Goal: Task Accomplishment & Management: Complete application form

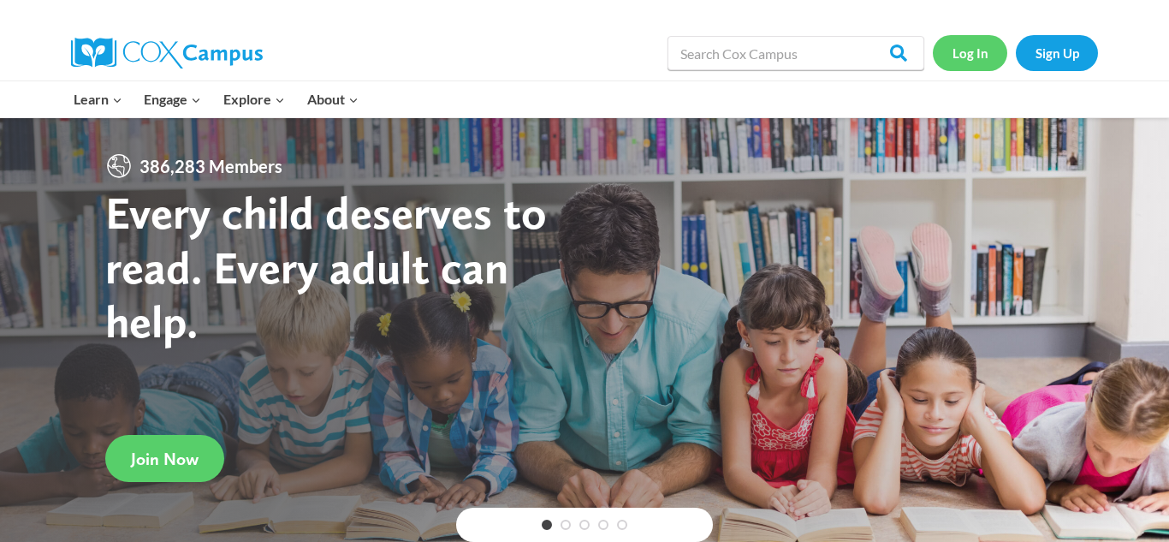
click at [946, 62] on link "Log In" at bounding box center [970, 52] width 74 height 35
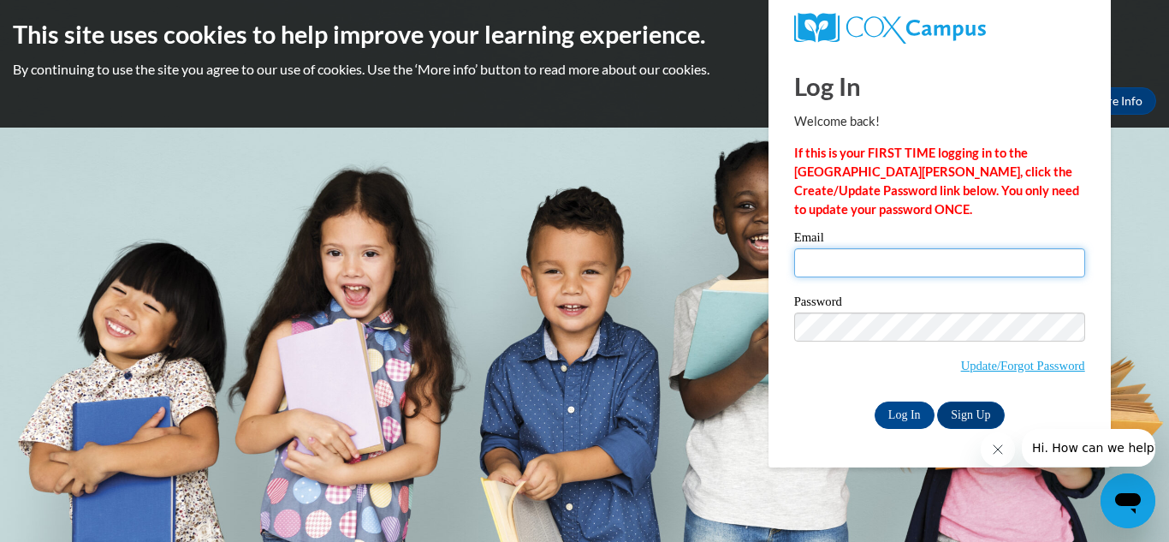
click at [844, 267] on input "Email" at bounding box center [939, 262] width 291 height 29
type input "[PERSON_NAME][EMAIL_ADDRESS][DOMAIN_NAME]"
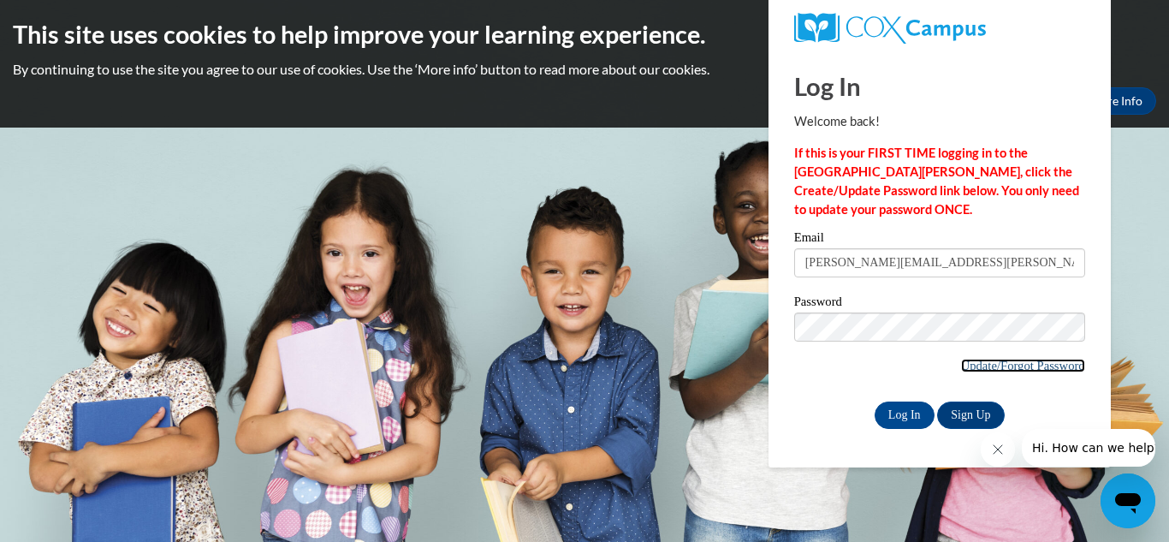
click at [987, 370] on link "Update/Forgot Password" at bounding box center [1023, 366] width 124 height 14
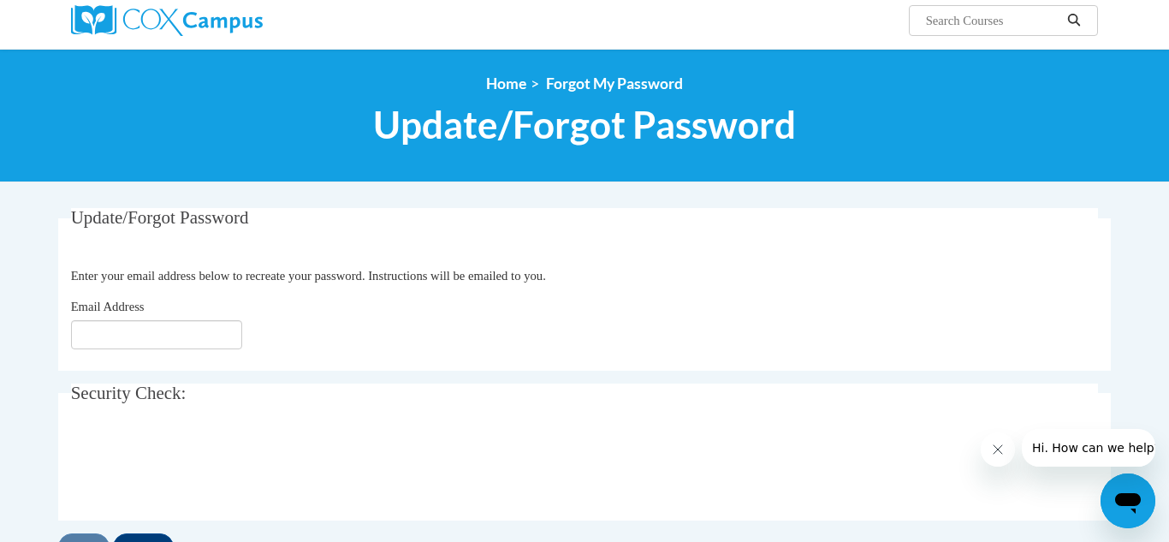
scroll to position [136, 0]
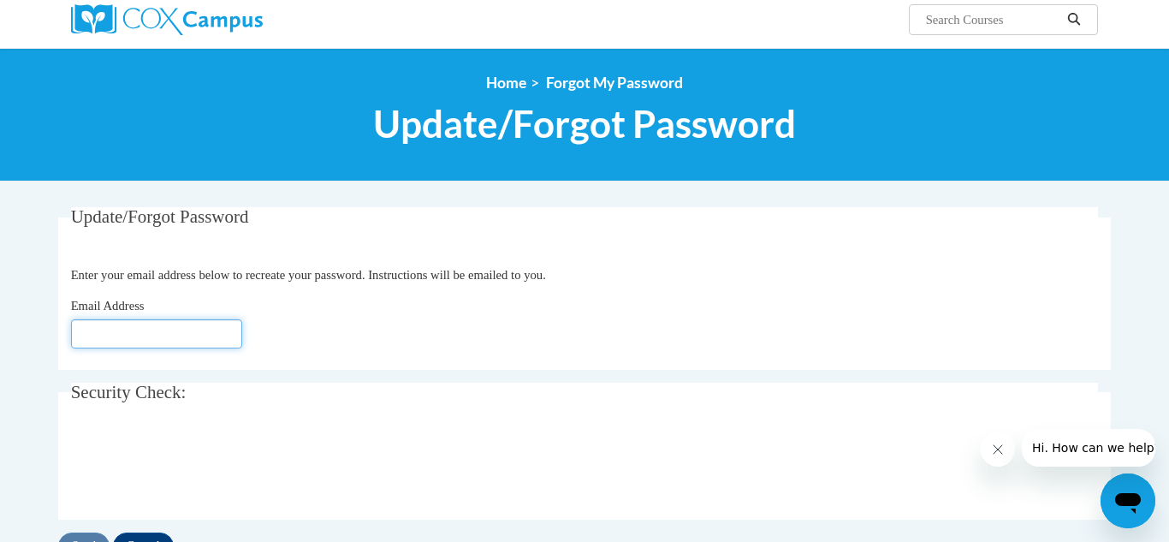
click at [137, 340] on input "Email Address" at bounding box center [156, 333] width 171 height 29
type input "melissa"
type input "melissa.bable@ovesc.org"
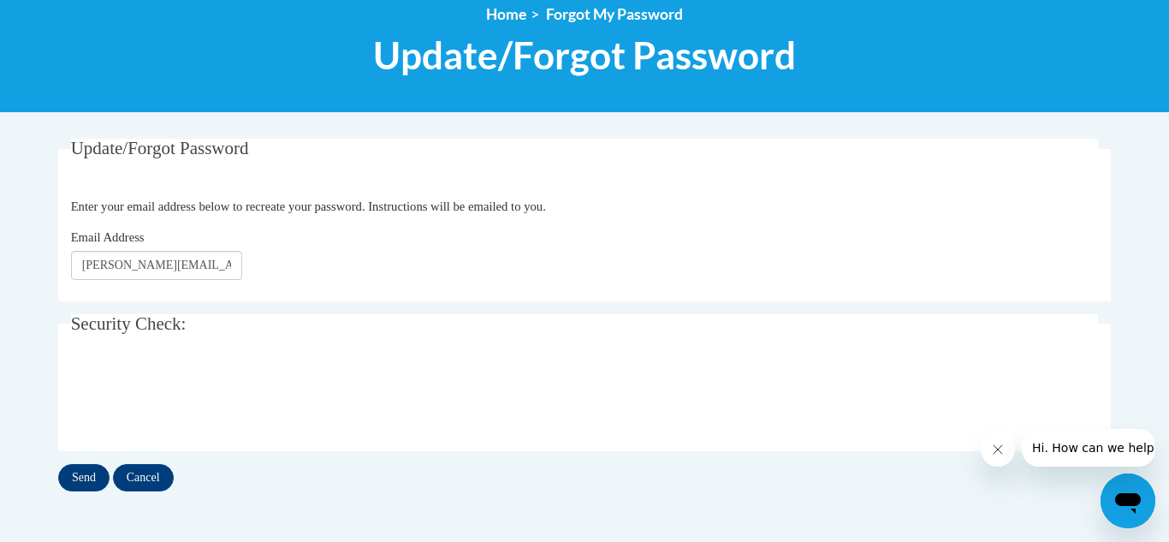
scroll to position [239, 0]
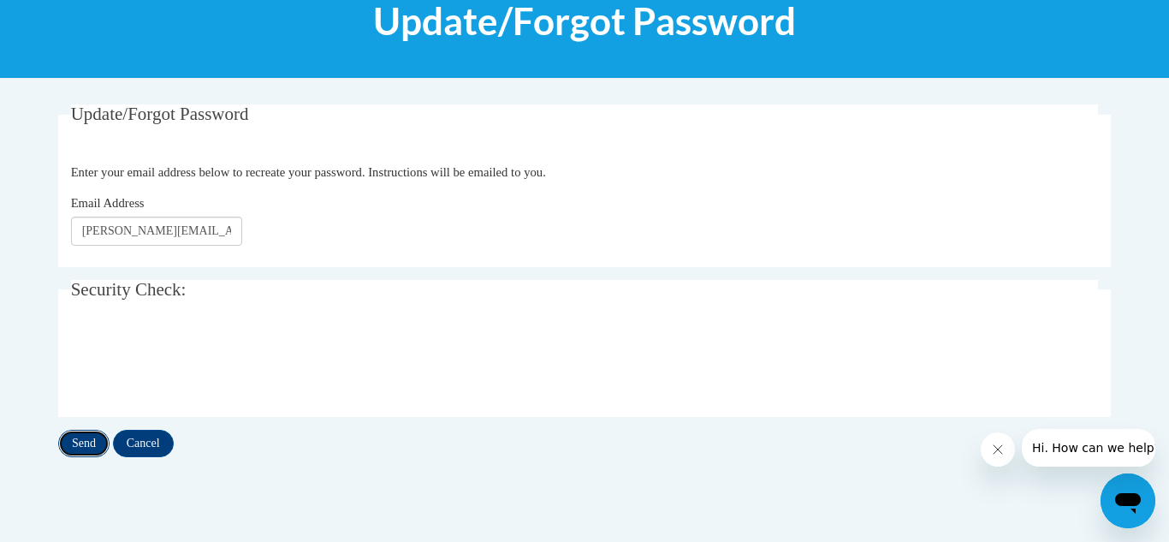
click at [88, 442] on input "Send" at bounding box center [83, 443] width 51 height 27
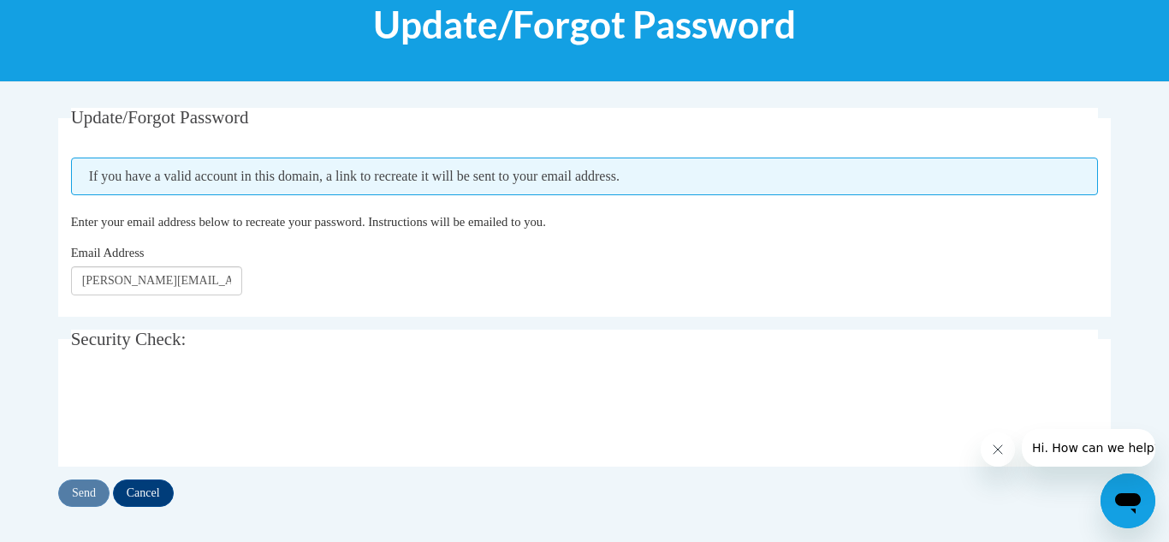
scroll to position [236, 0]
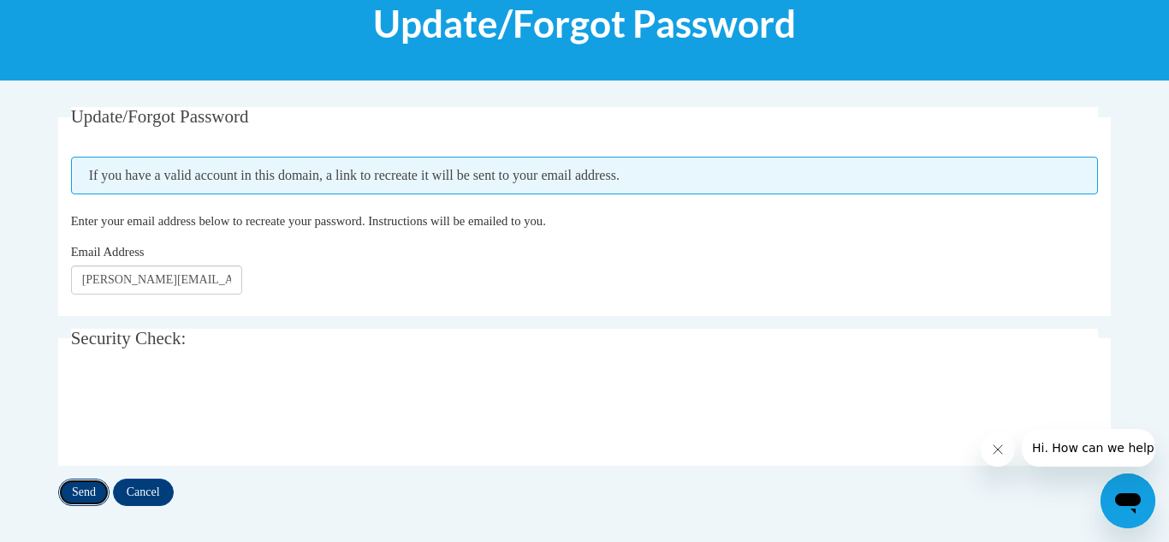
click at [93, 491] on input "Send" at bounding box center [83, 491] width 51 height 27
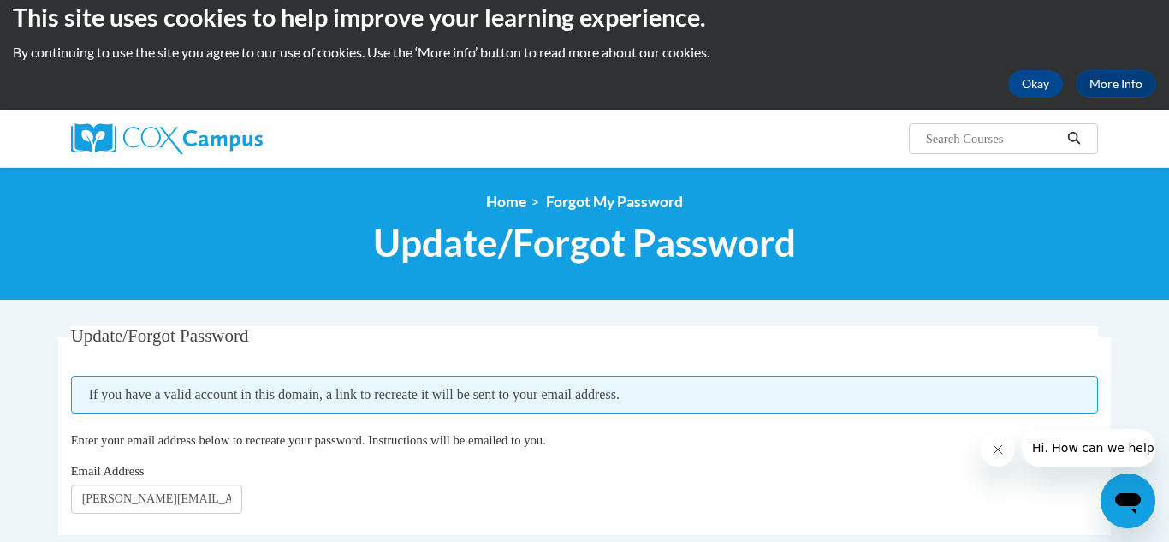
scroll to position [18, 0]
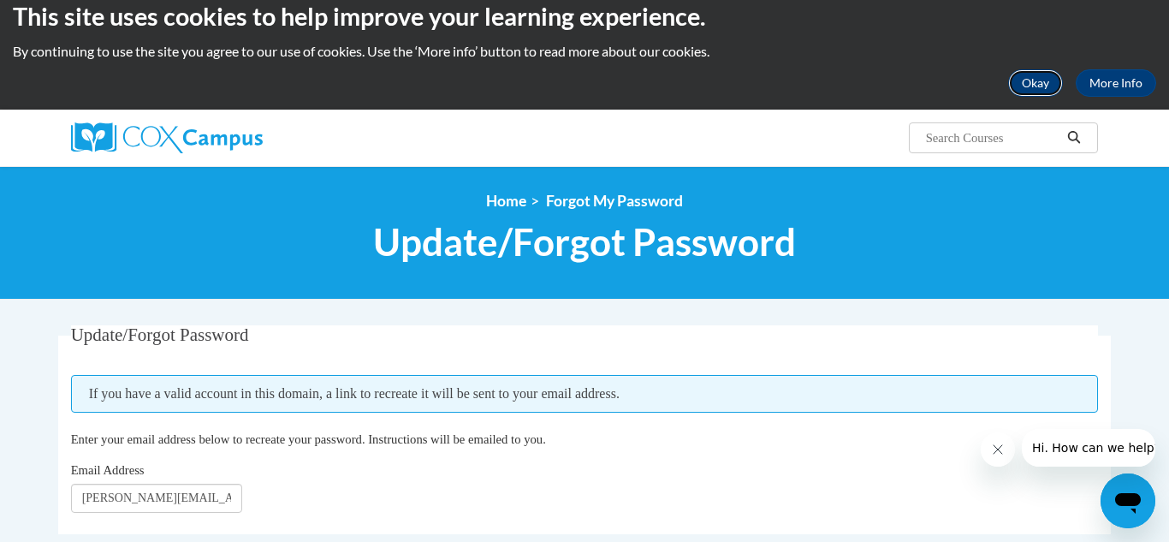
click at [1048, 81] on button "Okay" at bounding box center [1035, 82] width 55 height 27
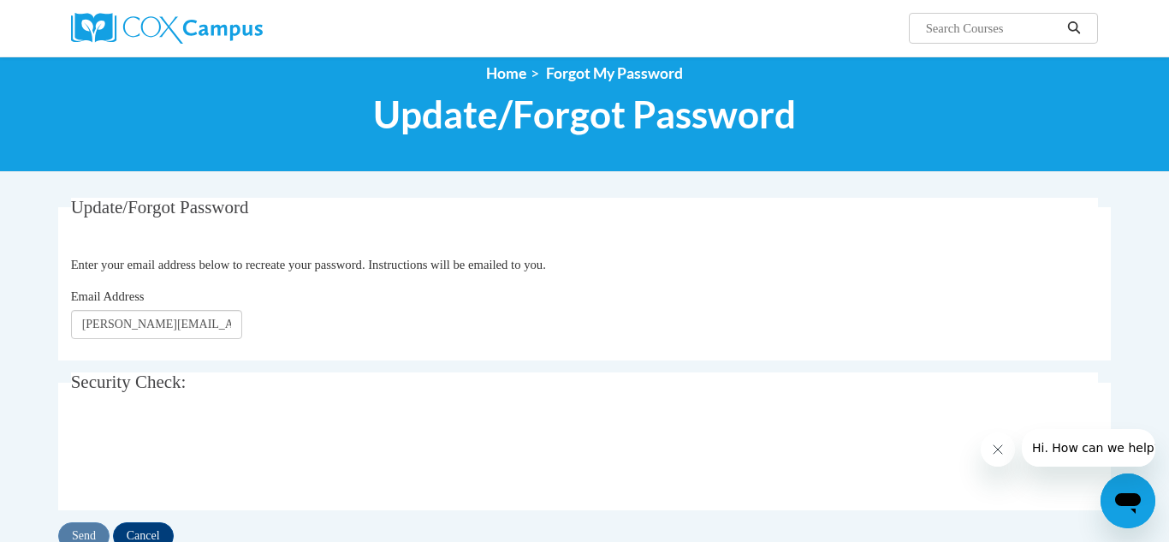
scroll to position [0, 0]
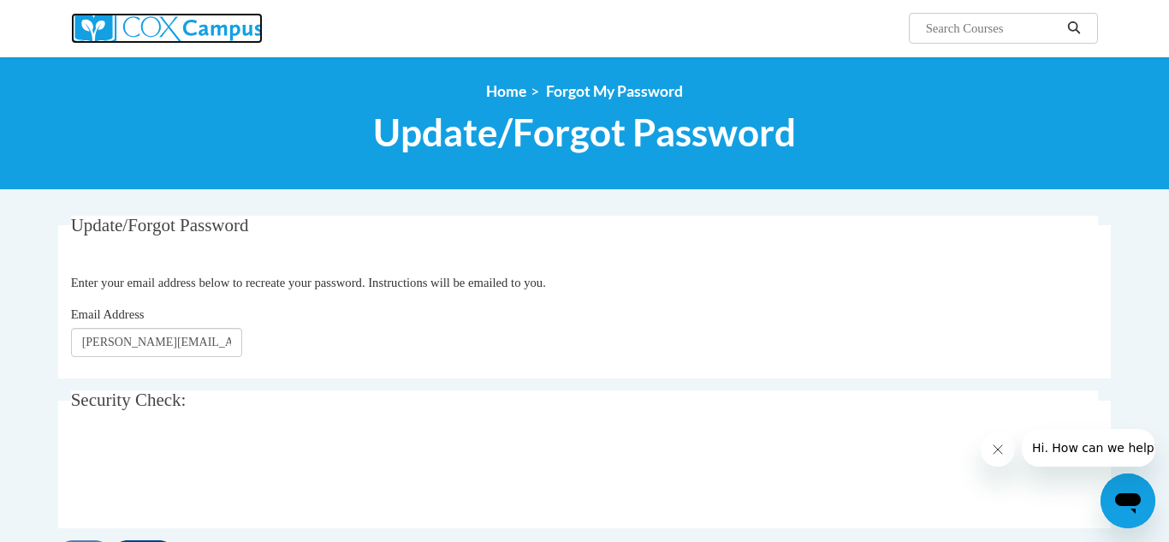
click at [179, 28] on img at bounding box center [167, 28] width 192 height 31
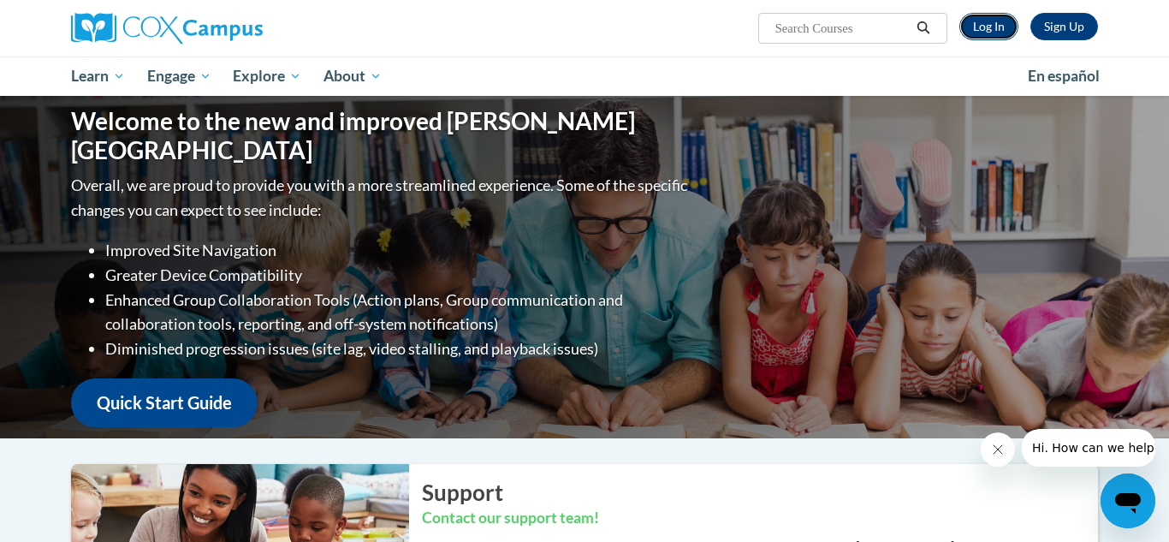
click at [994, 29] on link "Log In" at bounding box center [988, 26] width 59 height 27
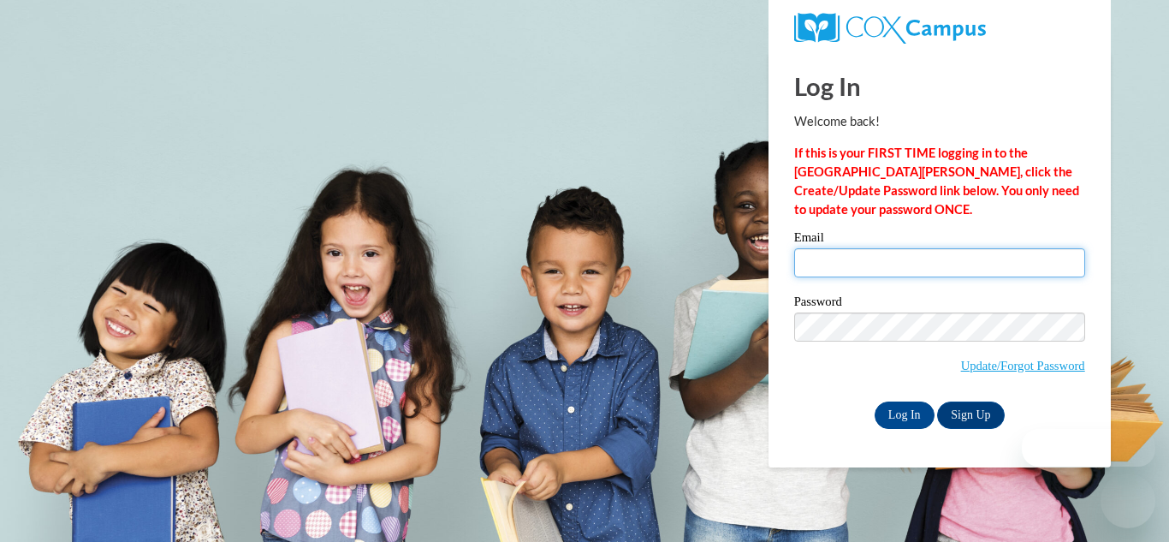
click at [858, 252] on input "Email" at bounding box center [939, 262] width 291 height 29
type input "saray.mcgee@ovesc.org"
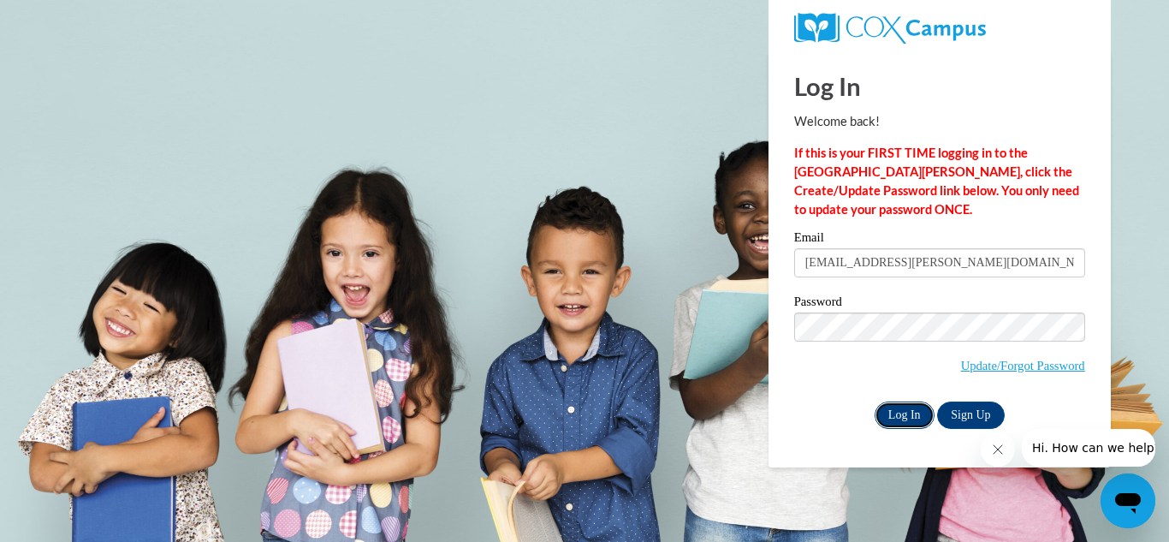
click at [921, 414] on input "Log In" at bounding box center [905, 414] width 60 height 27
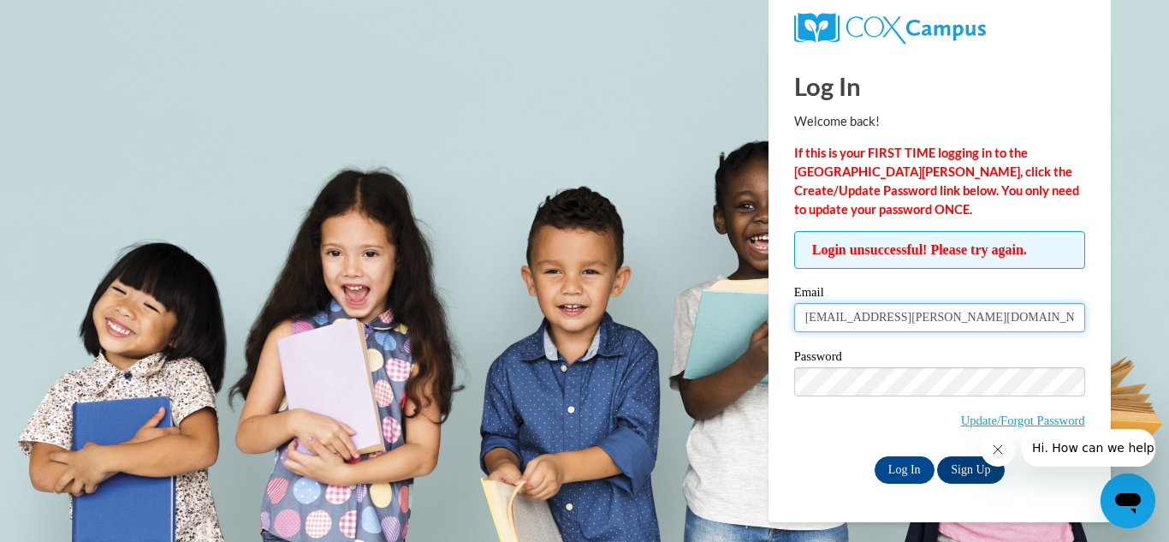
drag, startPoint x: 943, startPoint y: 317, endPoint x: 810, endPoint y: 296, distance: 135.2
click at [810, 296] on div "Email saray.mcgee@ovesc.org" at bounding box center [939, 315] width 291 height 59
type input "s"
type input "melissa.bable@ovesc.org"
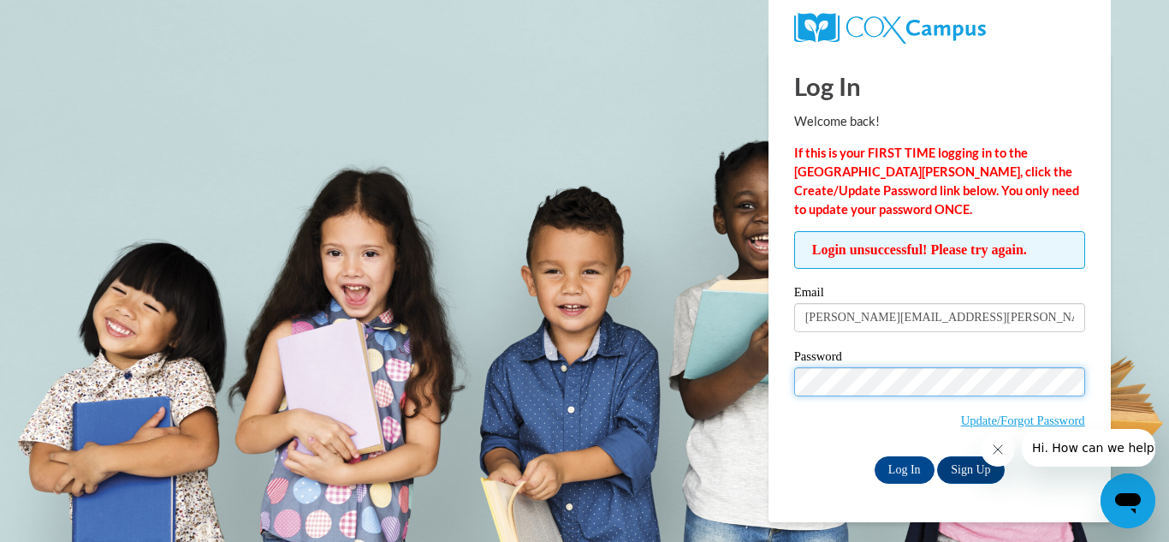
click at [792, 372] on div "Login unsuccessful! Please try again. Please enter your email! Please enter you…" at bounding box center [939, 357] width 317 height 252
click at [823, 484] on div "Log In Welcome back! If this is your FIRST TIME logging in to the NEW Cox Campu…" at bounding box center [940, 286] width 368 height 471
click at [976, 473] on link "Sign Up" at bounding box center [970, 469] width 67 height 27
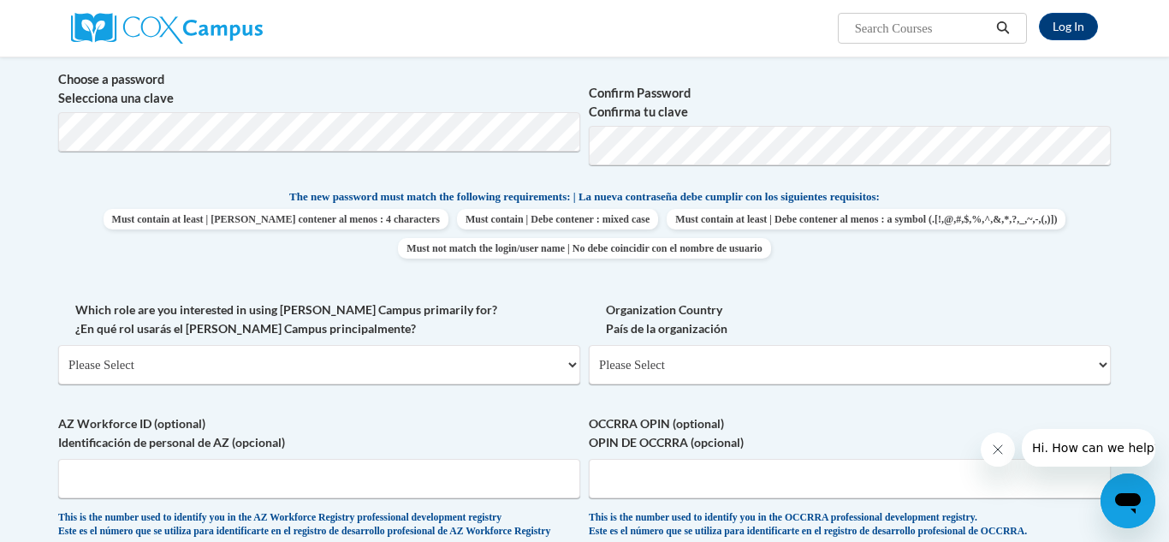
scroll to position [617, 0]
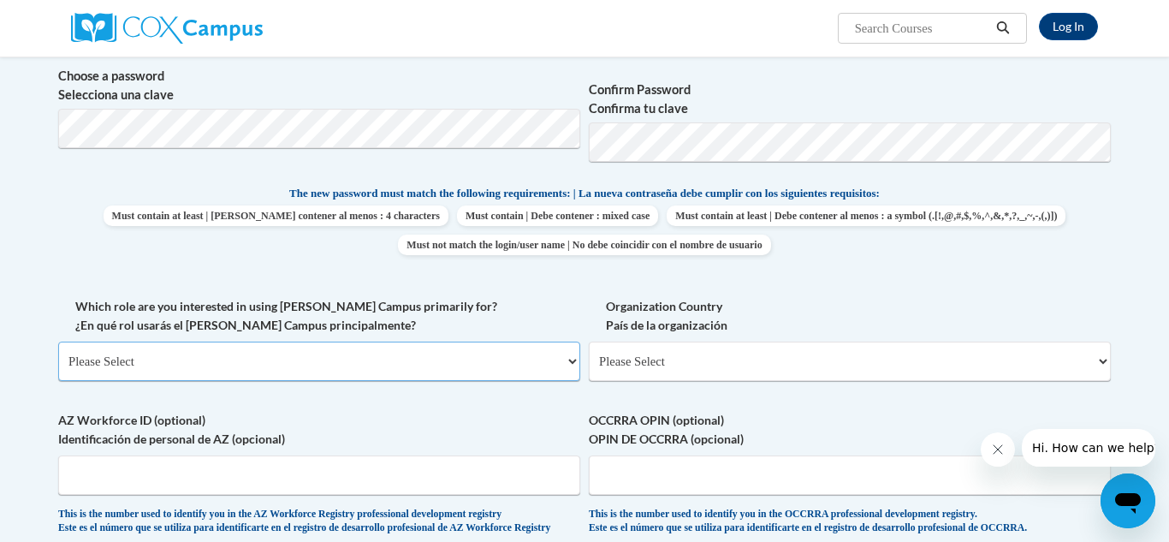
click at [577, 356] on select "Please Select College/University | Colegio/Universidad Community/Nonprofit Part…" at bounding box center [319, 360] width 522 height 39
click at [988, 329] on label "Organization Country País de la organización" at bounding box center [850, 316] width 522 height 38
click at [988, 341] on select "Please Select United States | Estados Unidos Outside of the United States | Fue…" at bounding box center [850, 360] width 522 height 39
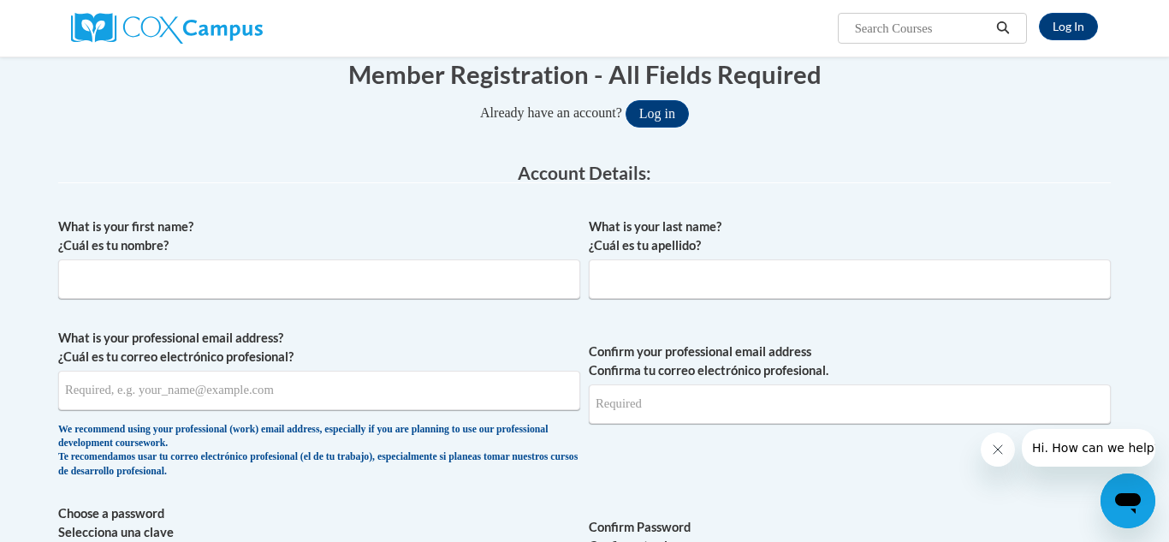
scroll to position [187, 0]
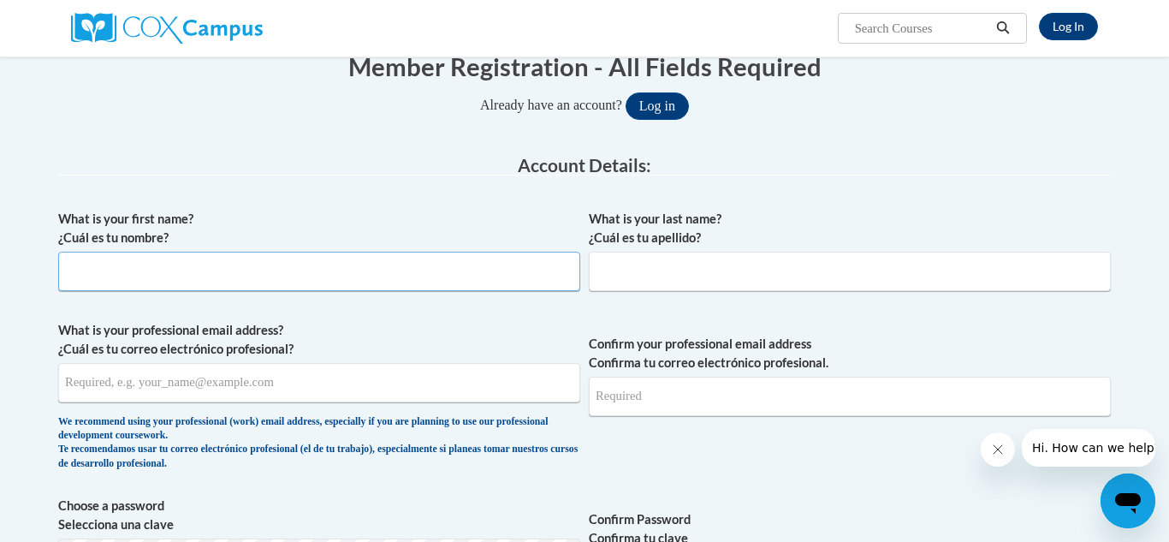
click at [390, 281] on input "What is your first name? ¿Cuál es tu nombre?" at bounding box center [319, 271] width 522 height 39
type input "Melissa"
click at [649, 282] on input "What is your last name? ¿Cuál es tu apellido?" at bounding box center [850, 271] width 522 height 39
type input "Bable"
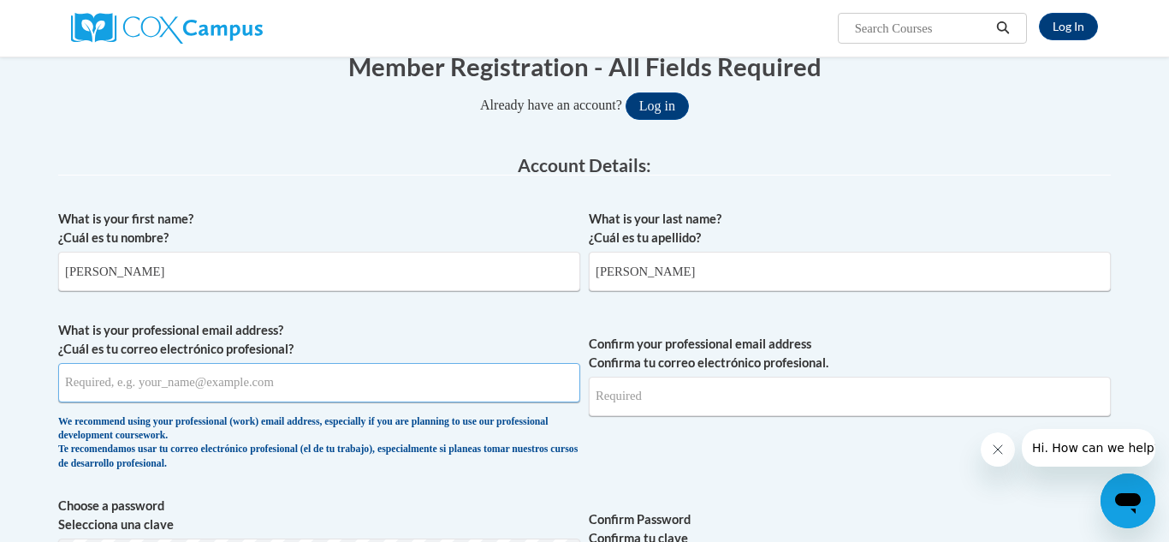
click at [344, 392] on input "What is your professional email address? ¿Cuál es tu correo electrónico profesi…" at bounding box center [319, 382] width 522 height 39
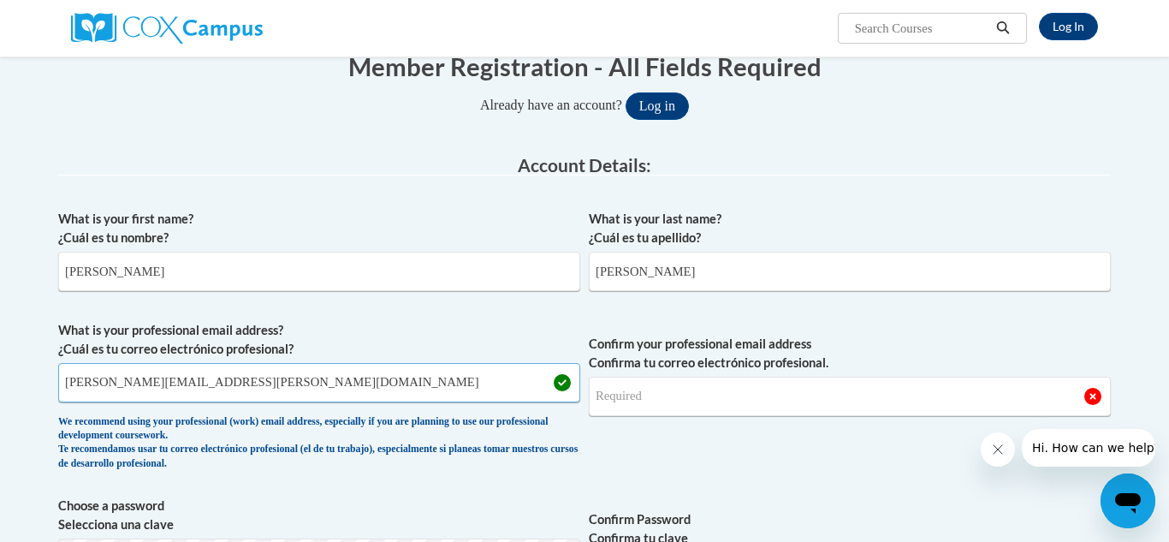
type input "melissa.bable@ovesc.org"
click at [635, 403] on input "Confirm your professional email address Confirma tu correo electrónico profesio…" at bounding box center [850, 396] width 522 height 39
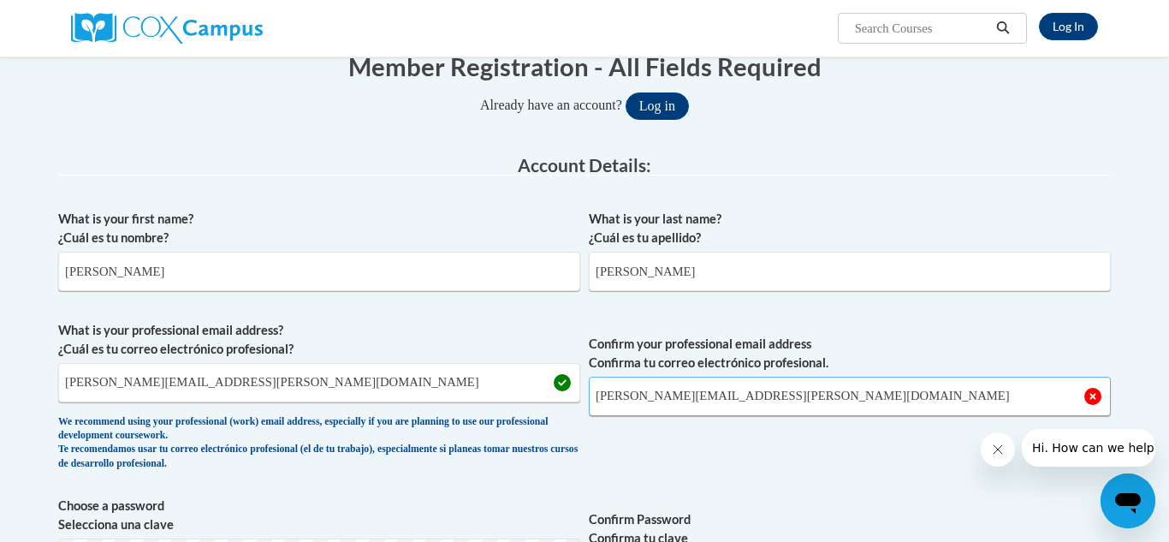
type input "melissa.bable@ovesc.org"
click at [655, 444] on span "Confirm your professional email address Confirma tu correo electrónico profesio…" at bounding box center [850, 400] width 522 height 158
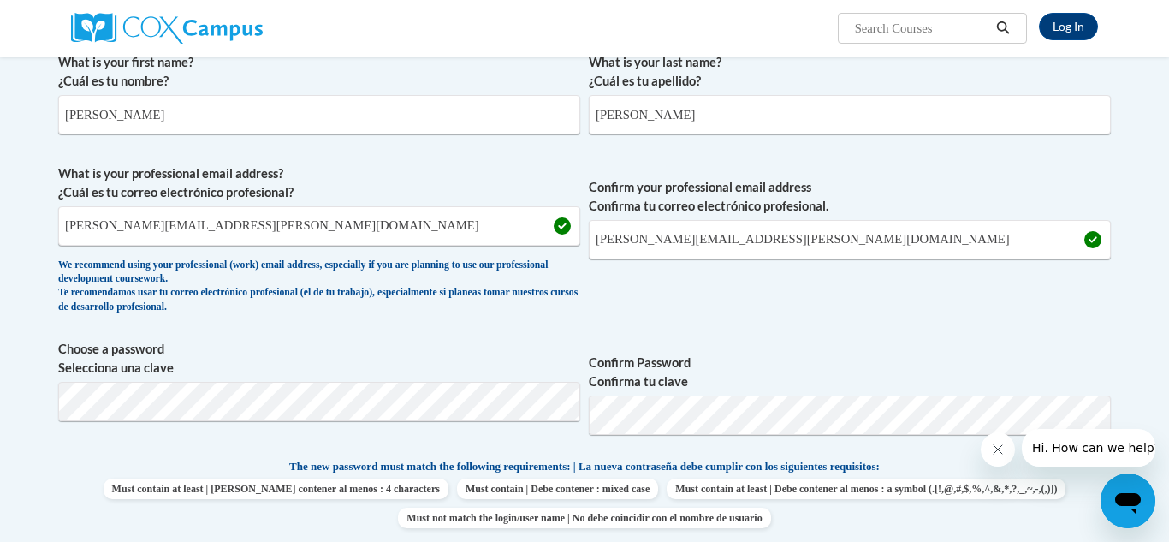
scroll to position [359, 0]
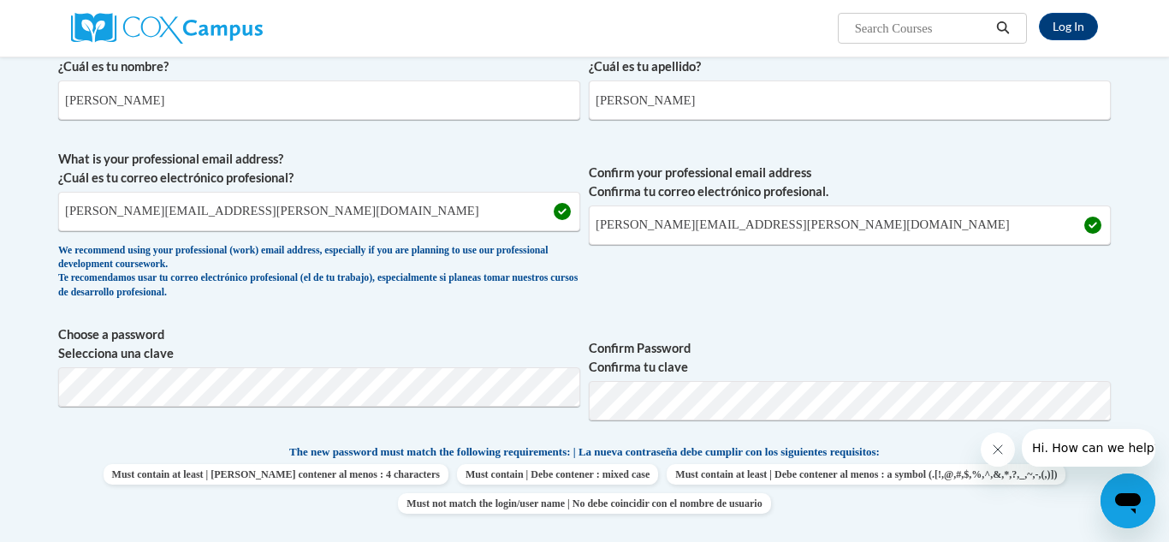
click at [762, 347] on label "Confirm Password Confirma tu clave" at bounding box center [850, 358] width 522 height 38
click at [774, 322] on div "What is your first name? ¿Cuál es tu nombre? Melissa What is your last name? ¿C…" at bounding box center [584, 420] width 1053 height 780
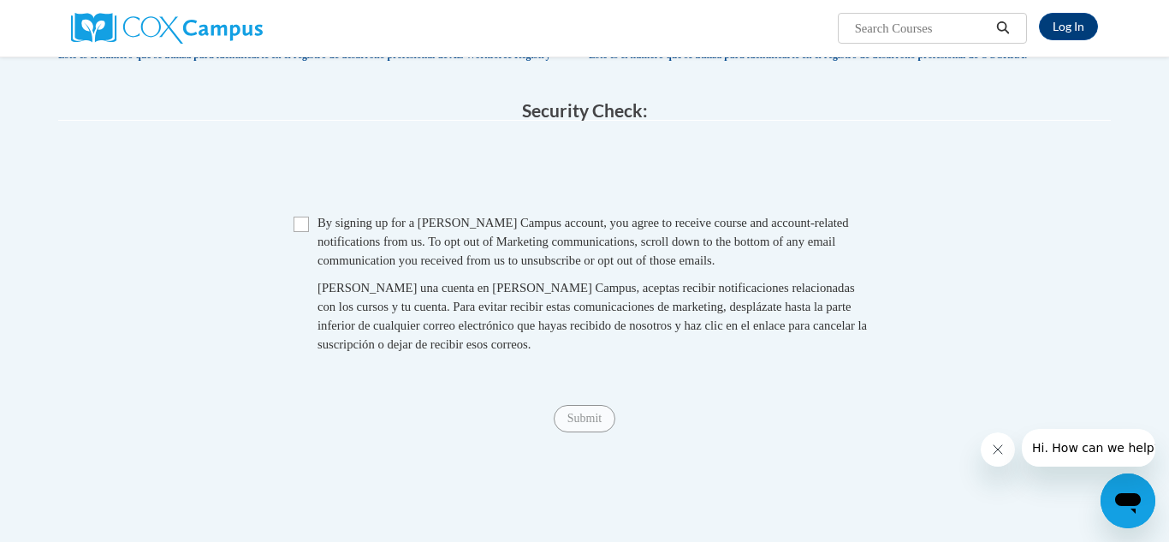
scroll to position [1112, 0]
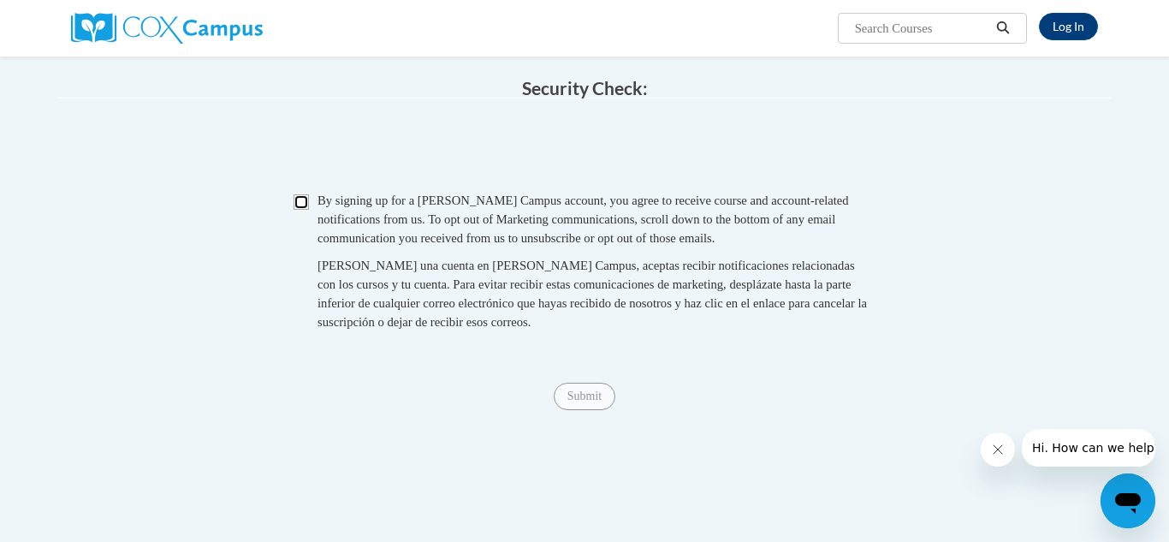
click at [295, 210] on input "Checkbox" at bounding box center [301, 201] width 15 height 15
checkbox input "true"
click at [583, 408] on input "Submit" at bounding box center [585, 396] width 62 height 27
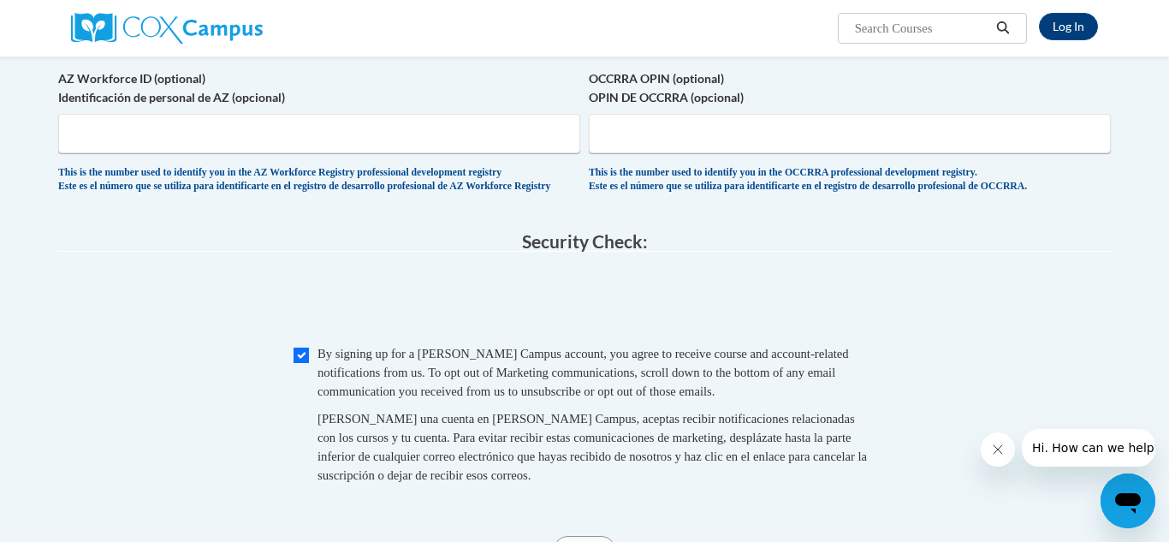
click at [213, 325] on span "0cAFcWeA68AVa6996-HgD0zL1qHWf1--QV6cgzhW80lRUKydy8eR7AGi6X49JdgzKnjXVM5kCdw21S-…" at bounding box center [584, 302] width 1053 height 67
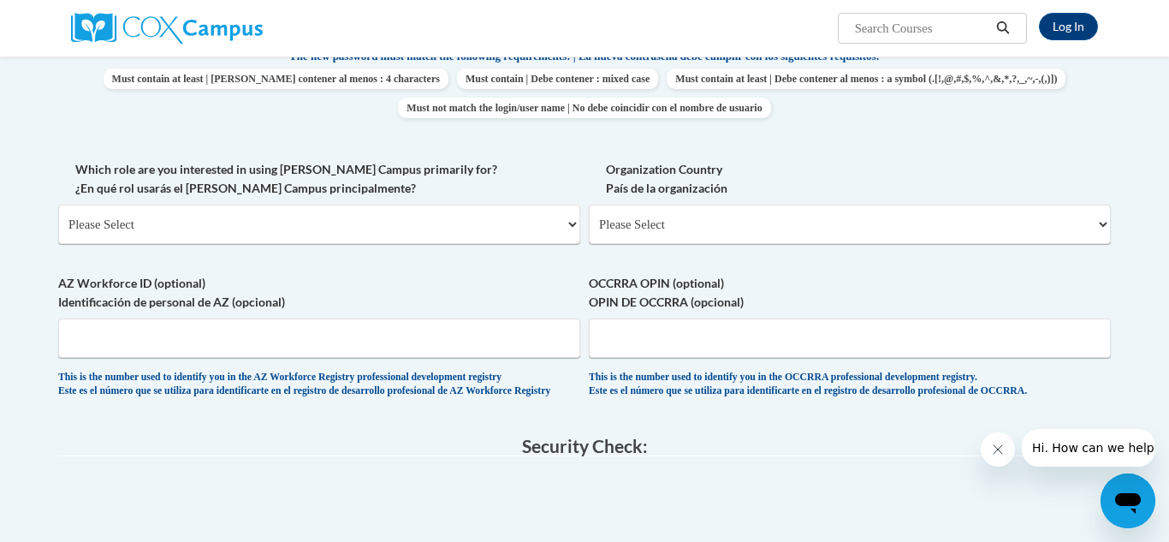
scroll to position [750, 0]
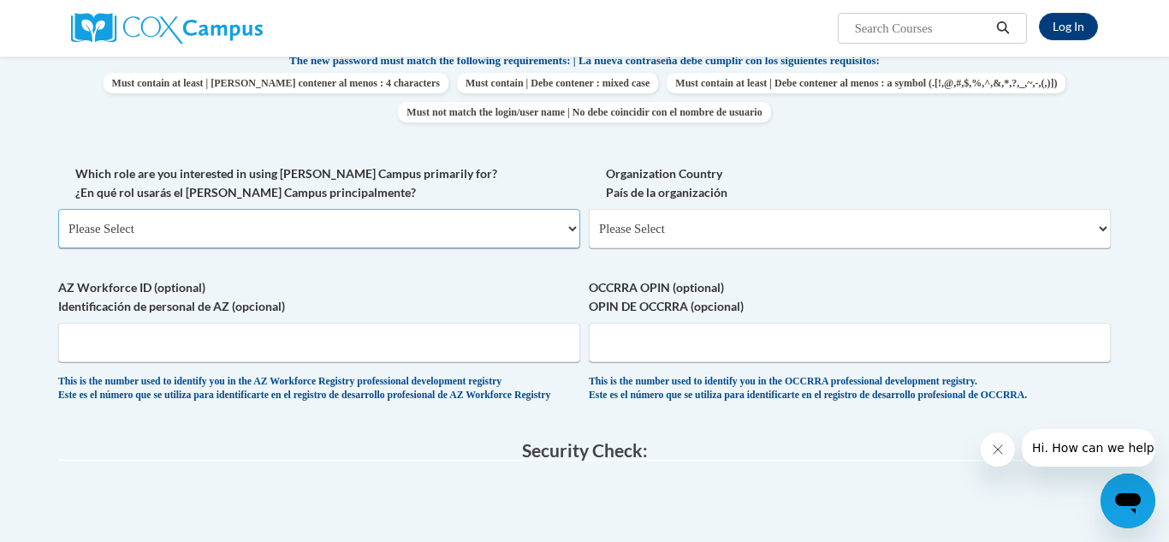
click at [573, 232] on select "Please Select College/University | Colegio/Universidad Community/Nonprofit Part…" at bounding box center [319, 228] width 522 height 39
select select "fbf2d438-af2f-41f8-98f1-81c410e29de3"
click at [58, 209] on select "Please Select College/University | Colegio/Universidad Community/Nonprofit Part…" at bounding box center [319, 228] width 522 height 39
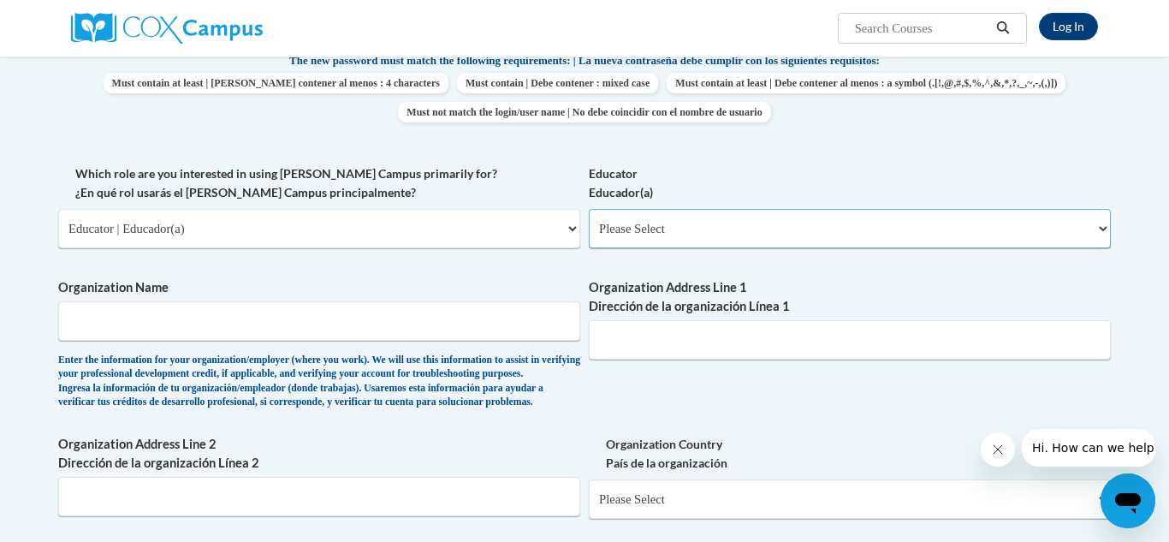
click at [698, 231] on select "Please Select Early Learning/Daycare Teacher/Family Home Care Provider | Maestr…" at bounding box center [850, 228] width 522 height 39
select select "d5fdb05a-b36c-4d60-97fa-9afceda7e903"
click at [589, 209] on select "Please Select Early Learning/Daycare Teacher/Family Home Care Provider | Maestr…" at bounding box center [850, 228] width 522 height 39
click at [264, 328] on input "Organization Name" at bounding box center [319, 320] width 522 height 39
type input "Ohio v"
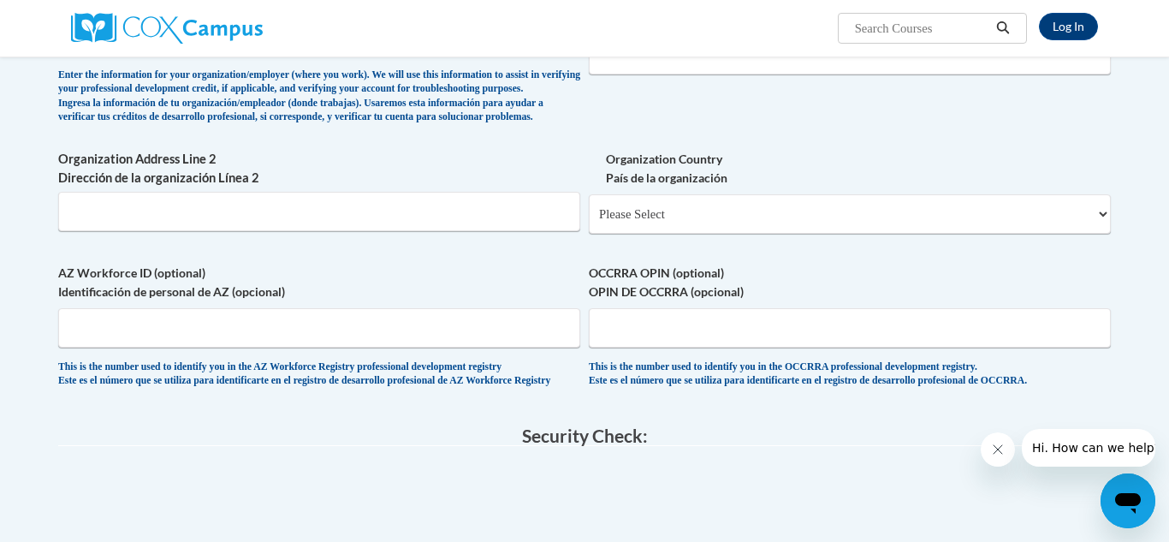
scroll to position [1006, 0]
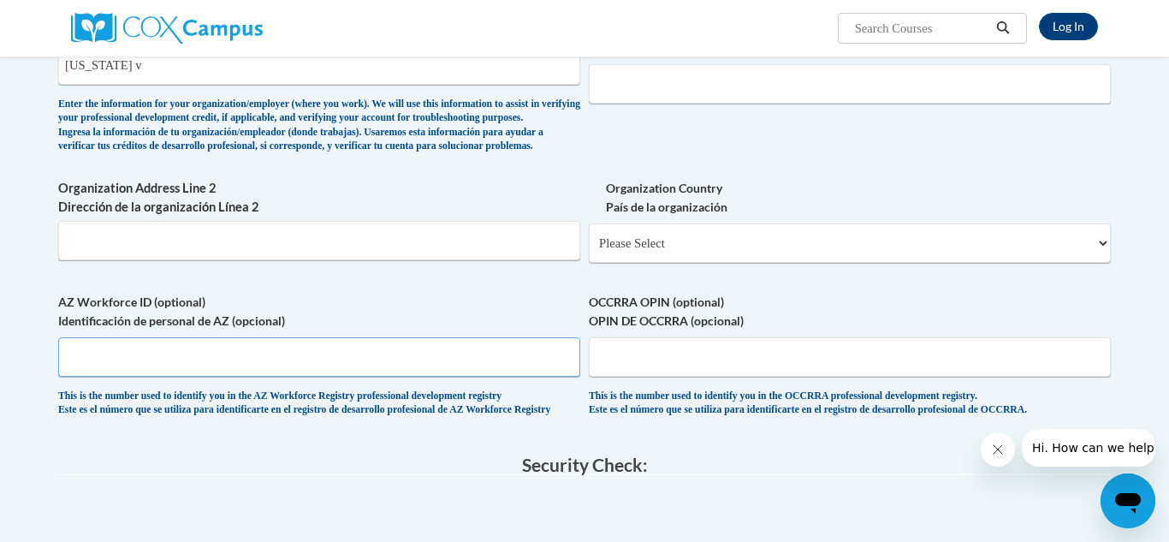
click at [174, 377] on input "AZ Workforce ID (optional) Identificación de personal de AZ (opcional)" at bounding box center [319, 356] width 522 height 39
type input "Ohio Valley Educational Service Center"
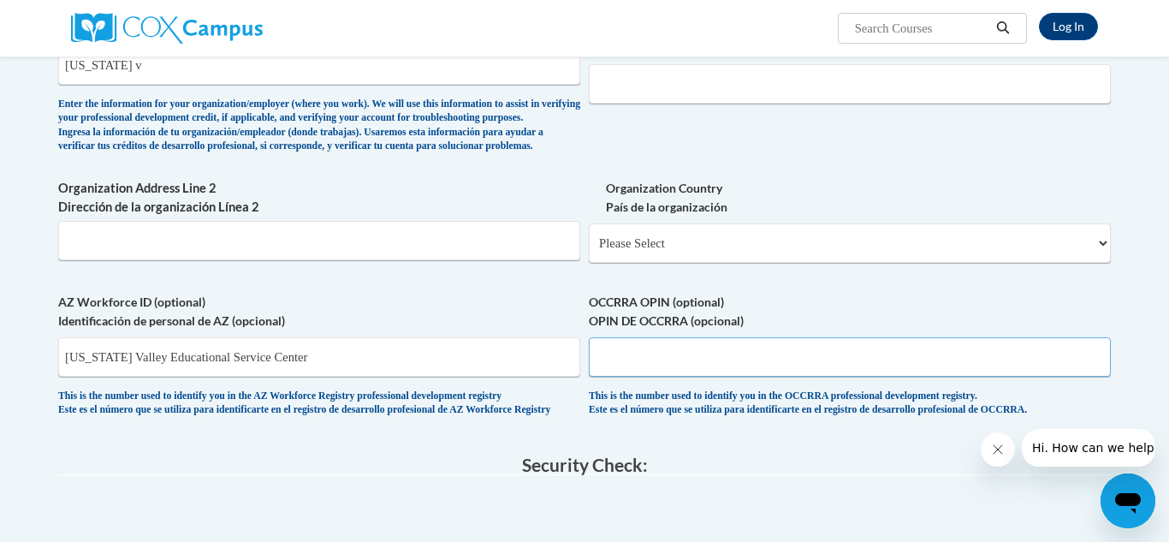
click at [635, 377] on input "OCCRRA OPIN (optional) OPIN DE OCCRRA (opcional)" at bounding box center [850, 356] width 522 height 39
type input "1145-8404"
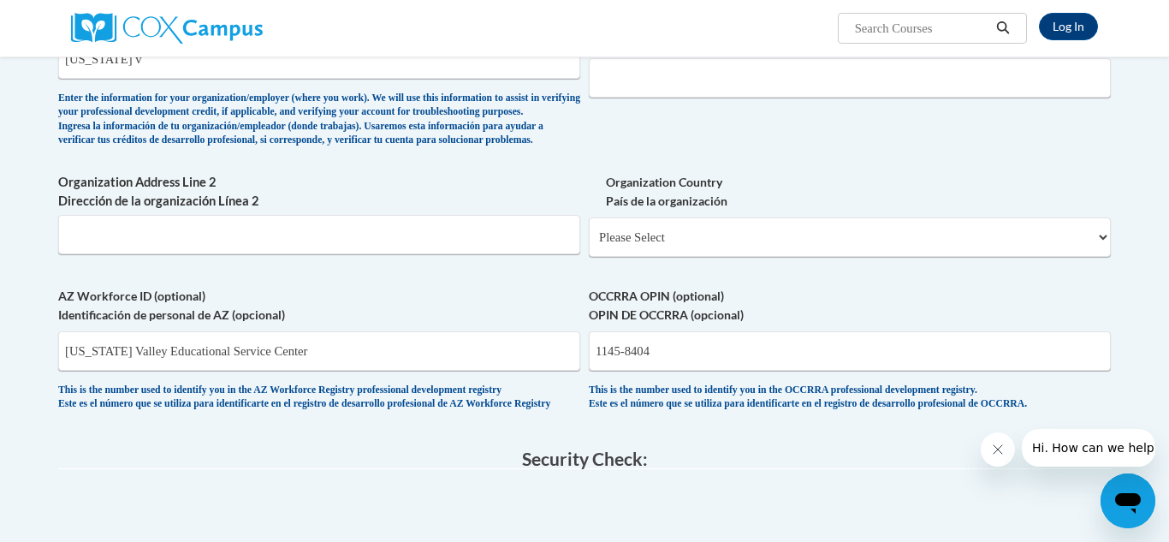
scroll to position [1011, 0]
click at [765, 258] on select "Please Select United States | Estados Unidos Outside of the United States | Fue…" at bounding box center [850, 237] width 522 height 39
select select "ad49bcad-a171-4b2e-b99c-48b446064914"
click at [589, 246] on select "Please Select United States | Estados Unidos Outside of the United States | Fue…" at bounding box center [850, 237] width 522 height 39
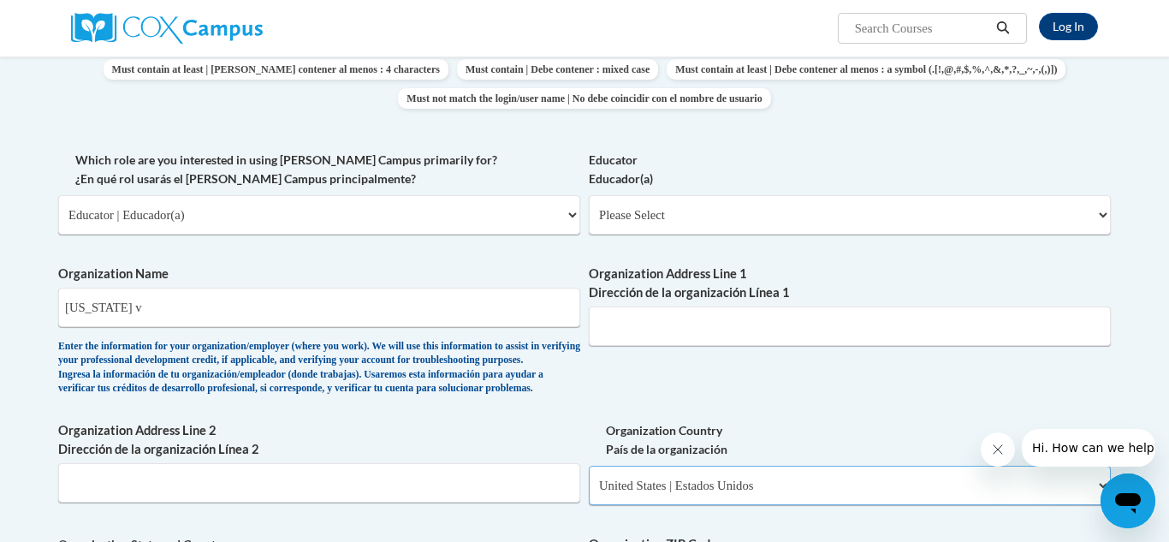
scroll to position [757, 0]
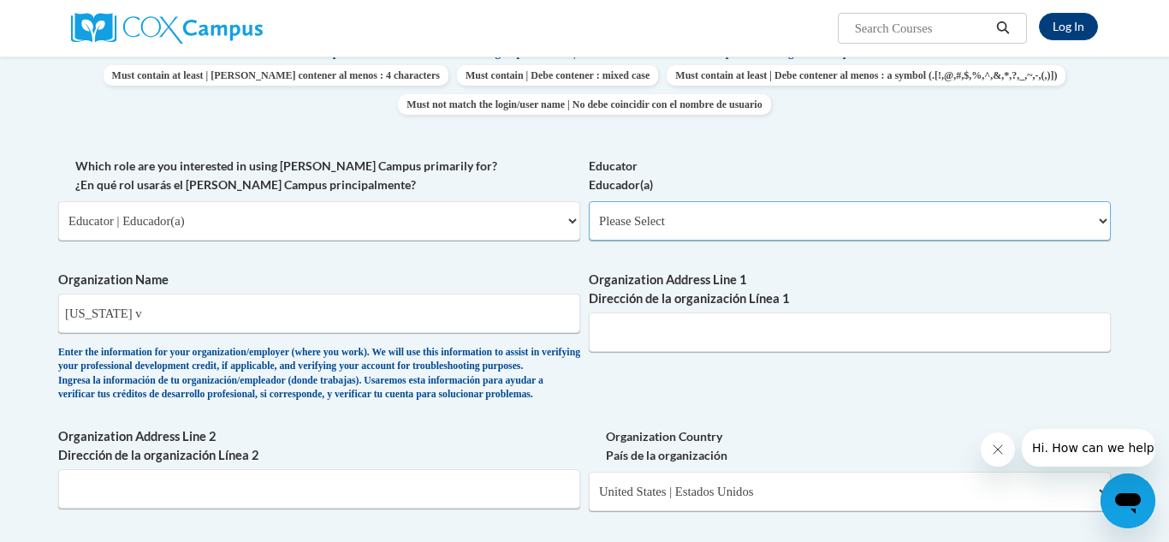
click at [710, 231] on select "Please Select Early Learning/Daycare Teacher/Family Home Care Provider | Maestr…" at bounding box center [850, 220] width 522 height 39
select select "d5fdb05a-b36c-4d60-97fa-9afceda7e903"
click at [589, 201] on select "Please Select Early Learning/Daycare Teacher/Family Home Care Provider | Maestr…" at bounding box center [850, 220] width 522 height 39
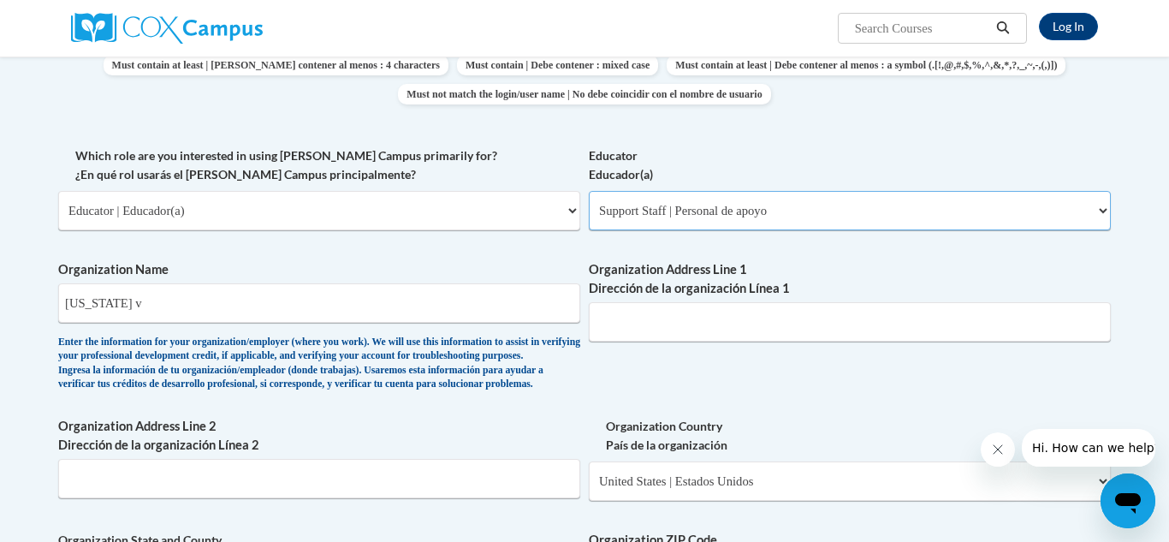
scroll to position [769, 0]
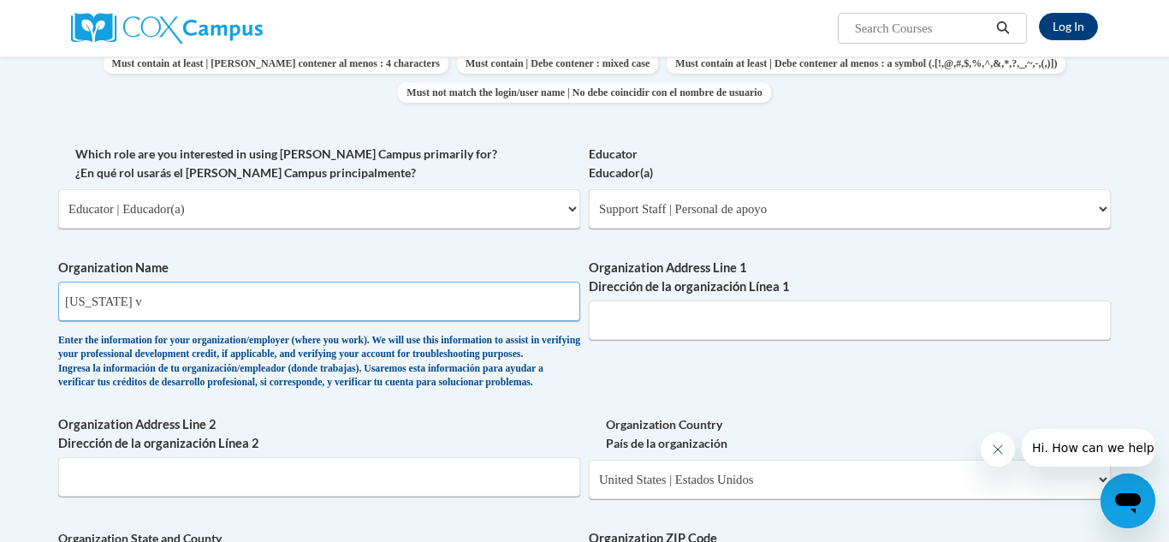
click at [195, 312] on input "Ohio v" at bounding box center [319, 301] width 522 height 39
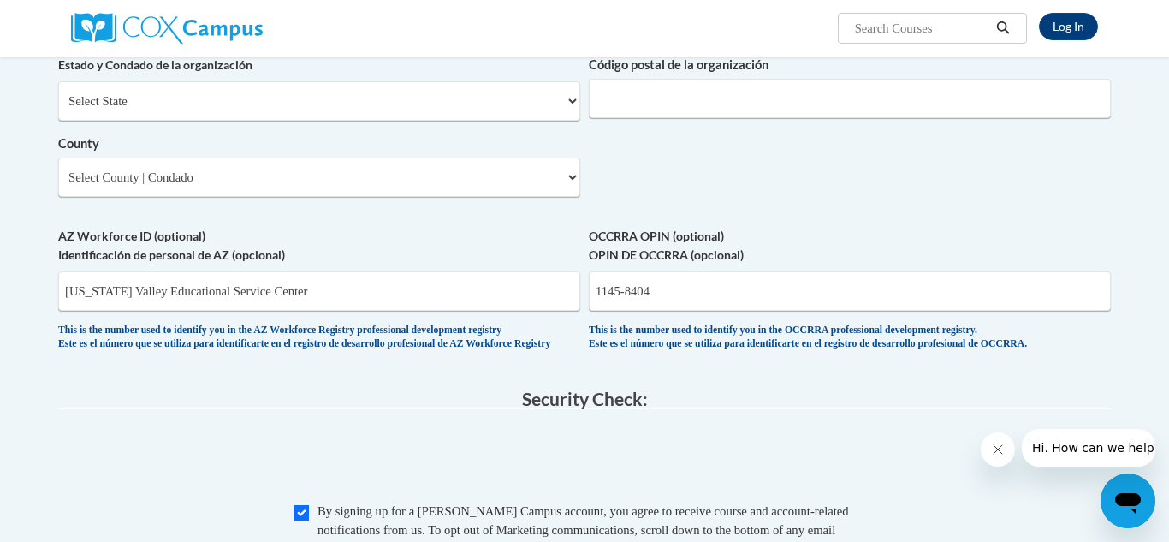
scroll to position [1265, 0]
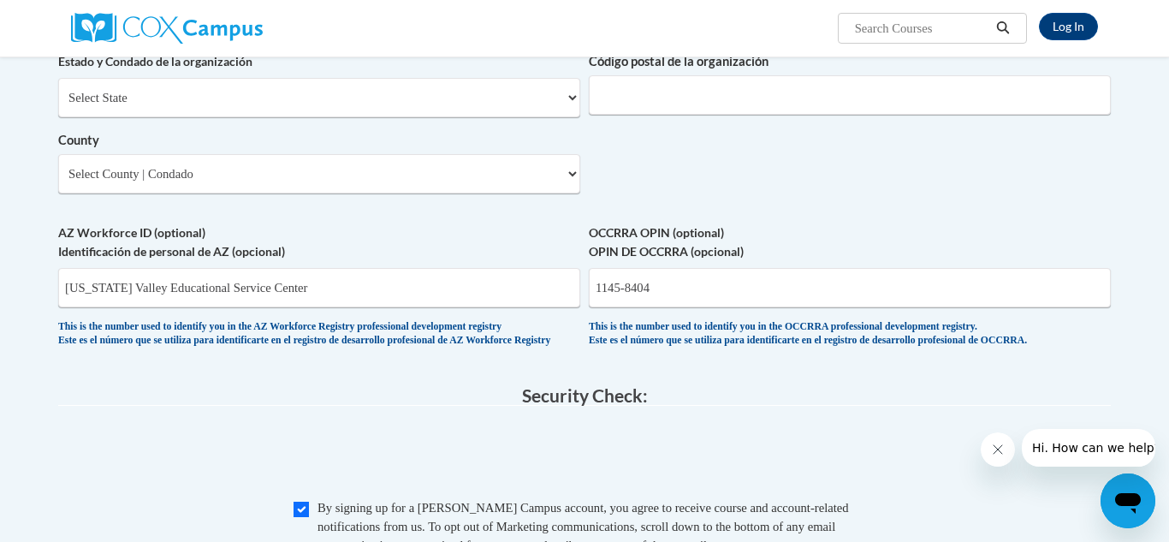
type input "Ohio valley educational service center"
click at [288, 307] on input "Ohio Valley Educational Service Center" at bounding box center [319, 287] width 522 height 39
type input "O"
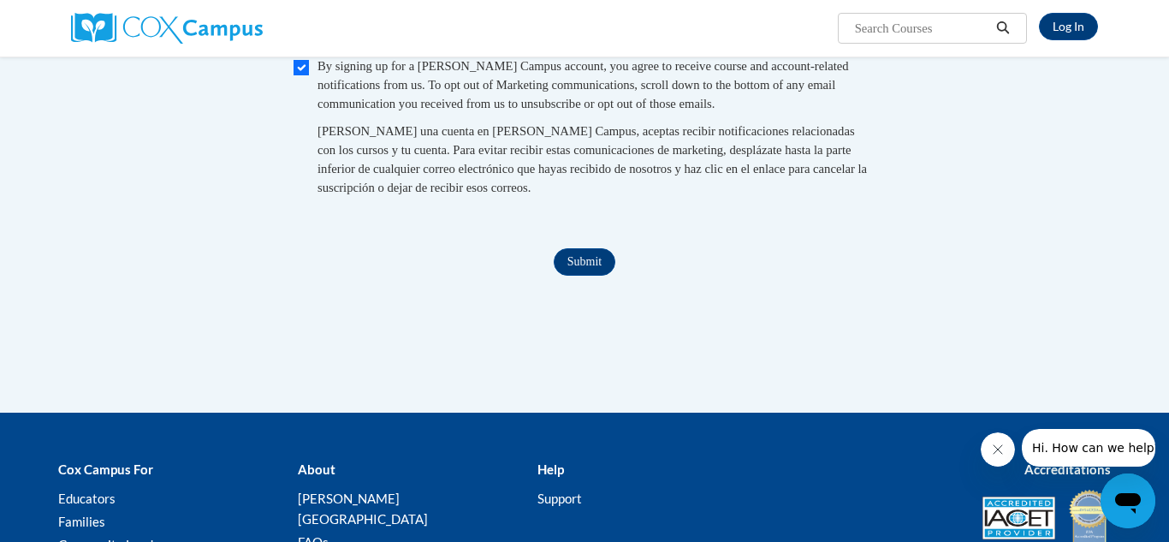
scroll to position [1694, 0]
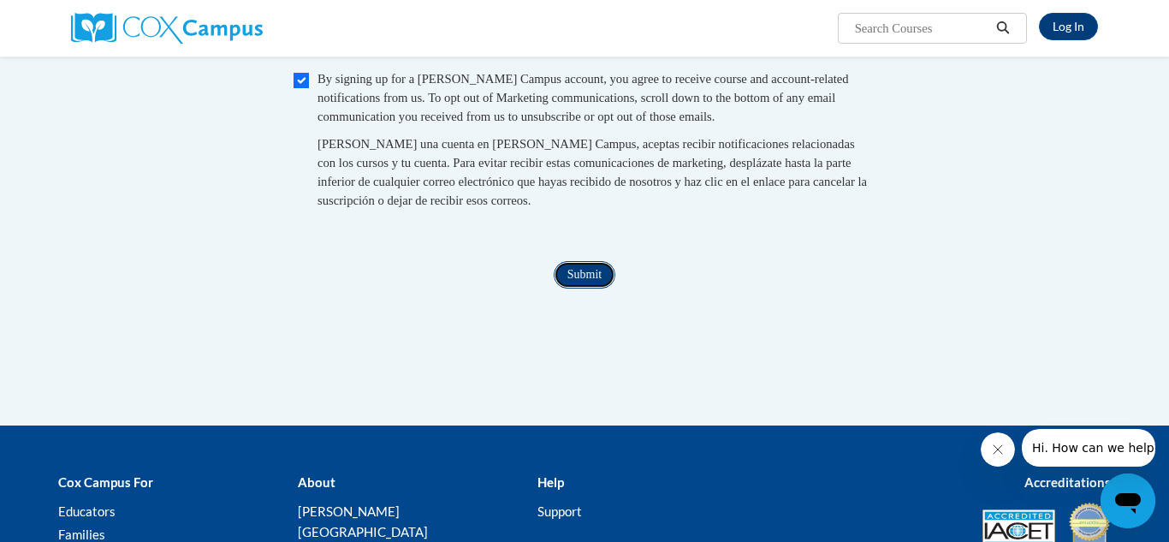
click at [591, 288] on input "Submit" at bounding box center [585, 274] width 62 height 27
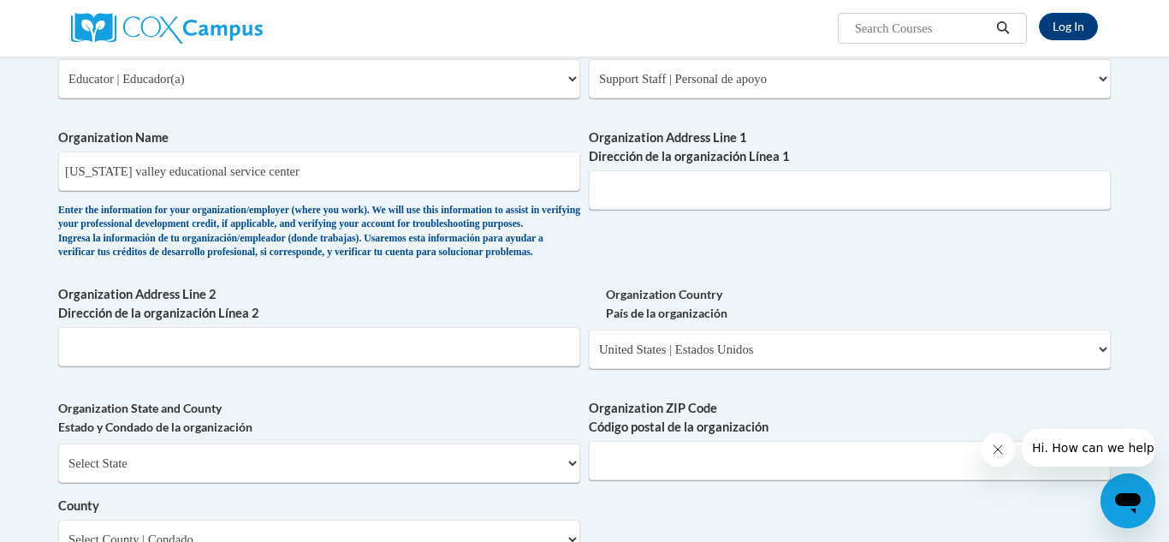
scroll to position [874, 0]
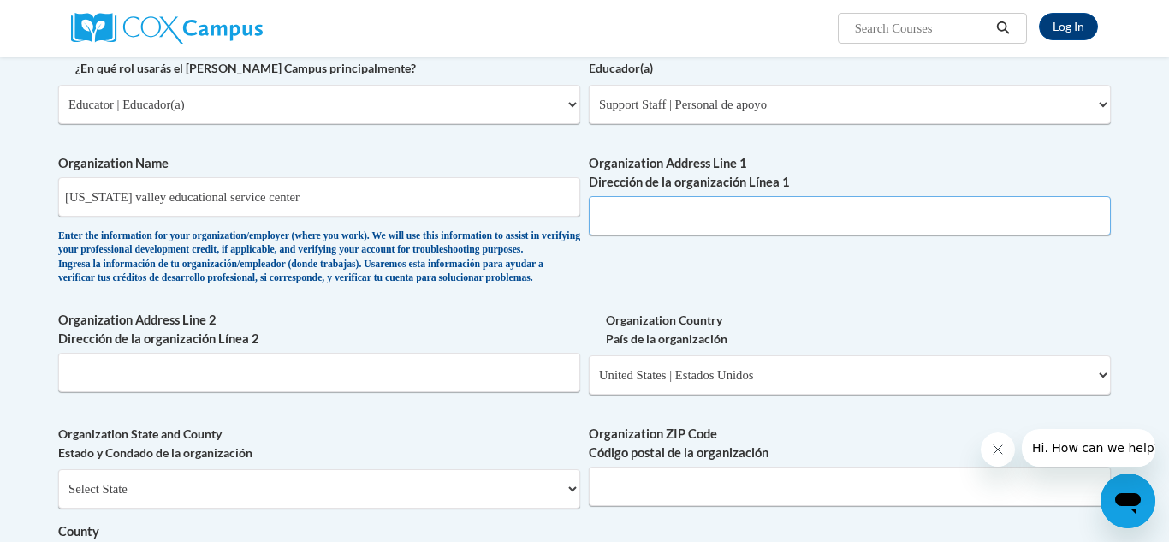
click at [634, 224] on input "Organization Address Line 1 Dirección de la organización Línea 1" at bounding box center [850, 215] width 522 height 39
type input "S"
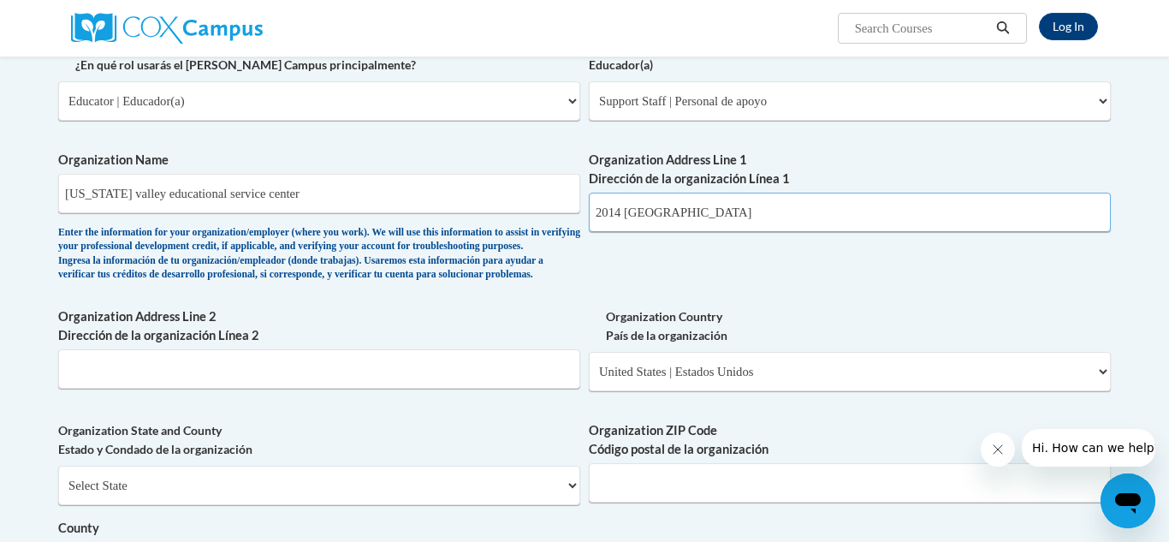
type input "2014 Rockland Avenue"
click at [205, 505] on select "Select State Alabama Alaska Arizona Arkansas California Colorado Connecticut De…" at bounding box center [319, 485] width 522 height 39
select select "Ohio"
click at [58, 493] on select "Select State Alabama Alaska Arizona Arkansas California Colorado Connecticut De…" at bounding box center [319, 485] width 522 height 39
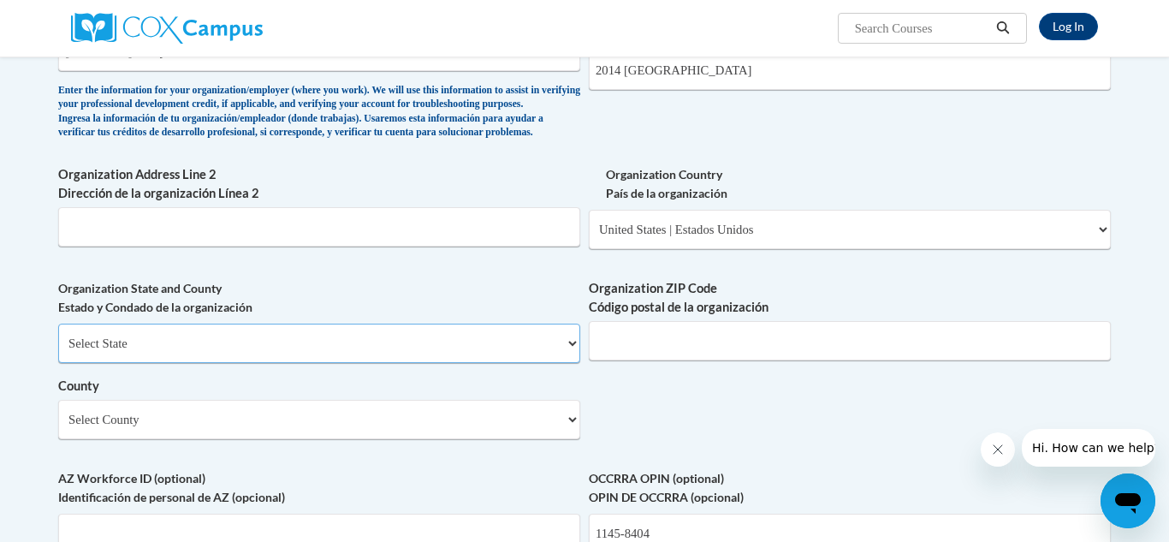
scroll to position [1023, 0]
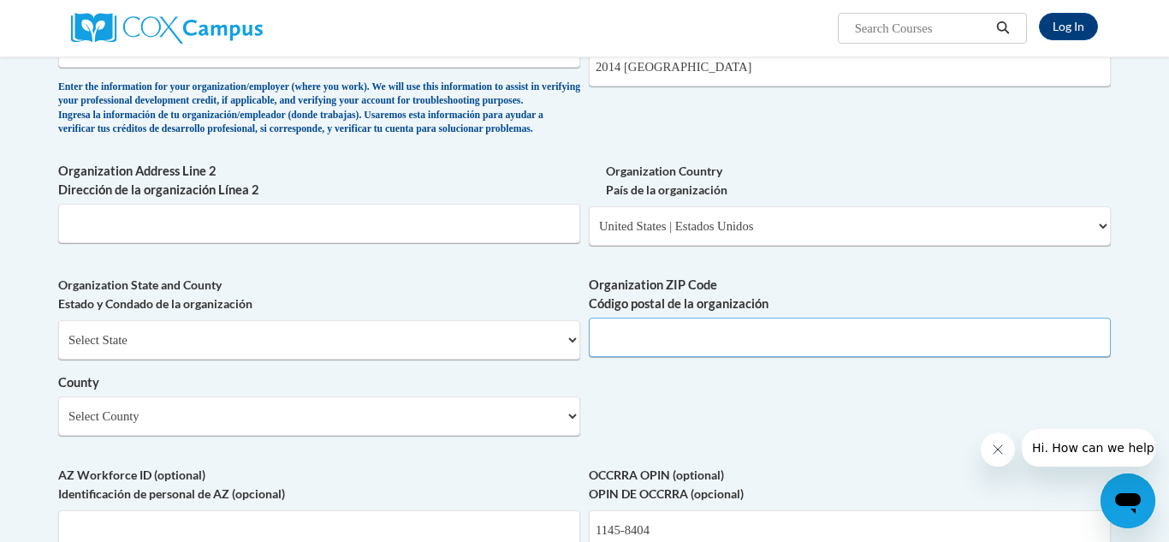
click at [647, 357] on input "Organization ZIP Code Código postal de la organización" at bounding box center [850, 336] width 522 height 39
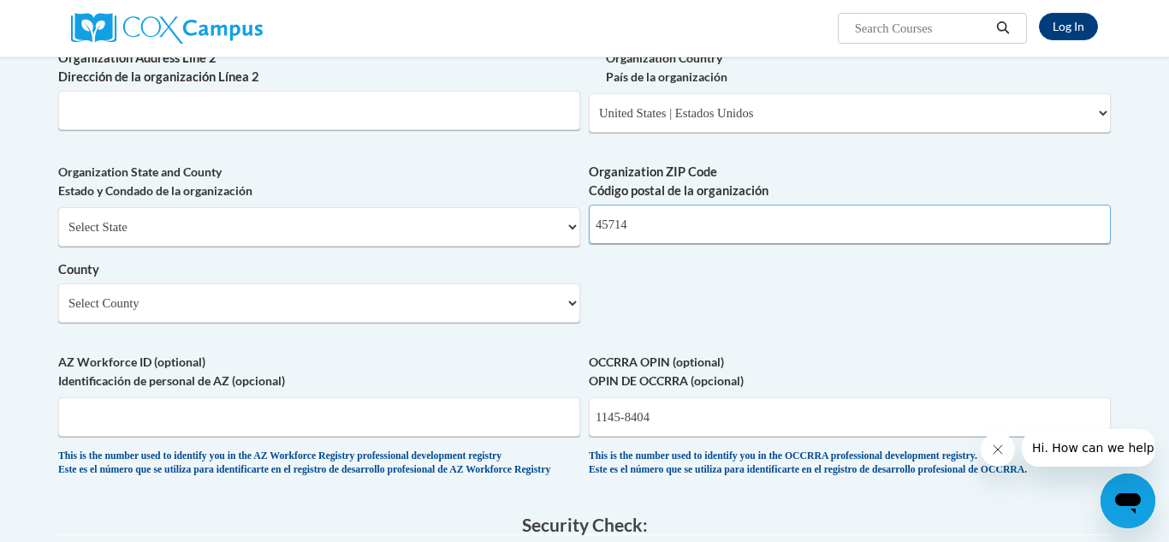
scroll to position [1145, 0]
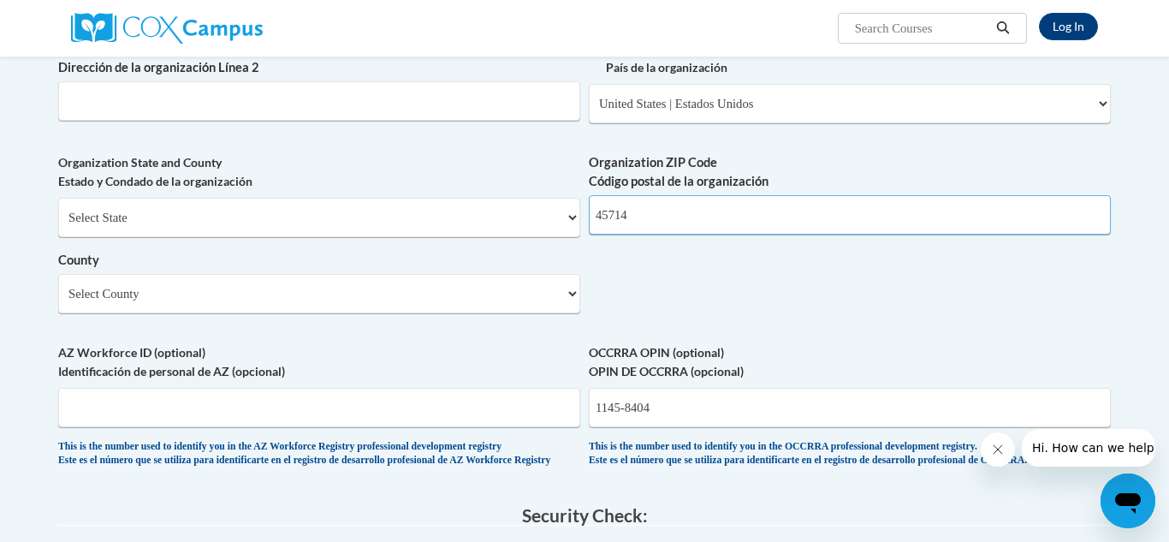
type input "45714"
click at [143, 313] on select "Select County Adams Allen Ashland Ashtabula Athens Auglaize Belmont Brown Butle…" at bounding box center [319, 293] width 522 height 39
select select "[US_STATE]"
click at [58, 301] on select "Select County [PERSON_NAME][GEOGRAPHIC_DATA] [GEOGRAPHIC_DATA] [GEOGRAPHIC_DATA…" at bounding box center [319, 293] width 522 height 39
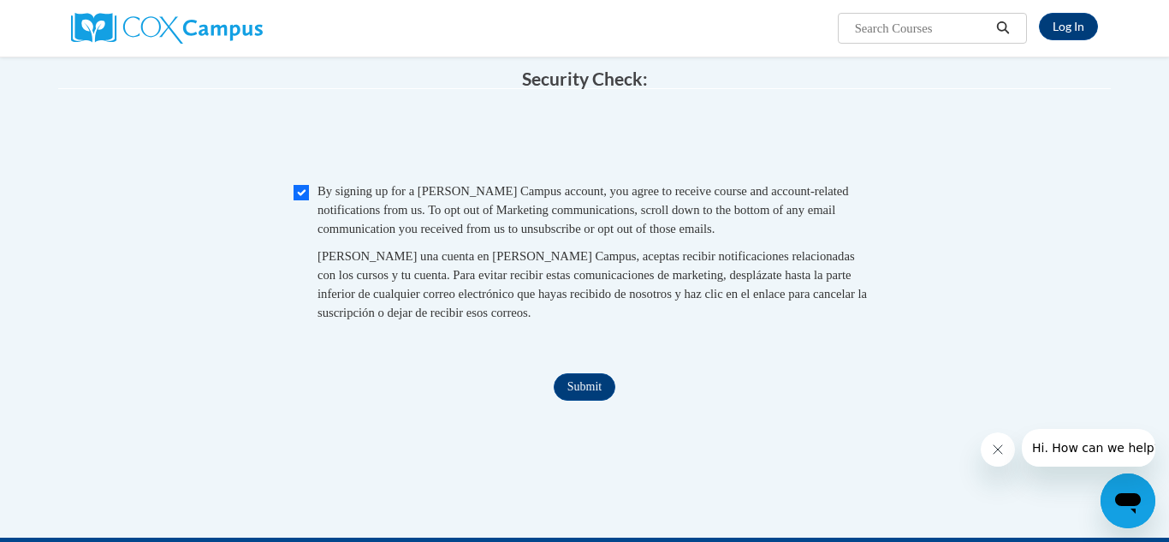
scroll to position [1587, 0]
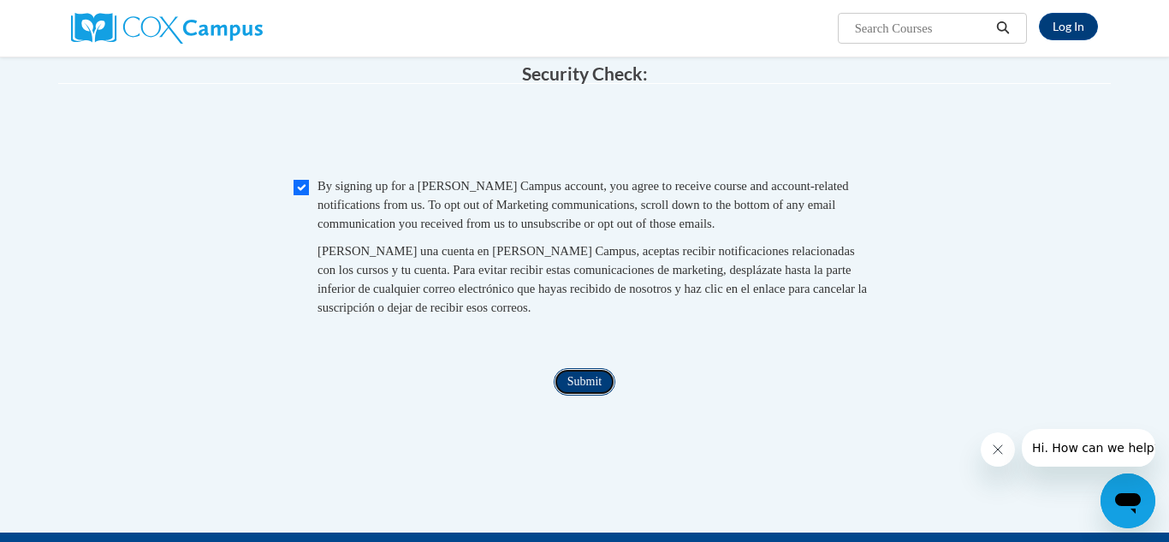
click at [598, 395] on input "Submit" at bounding box center [585, 381] width 62 height 27
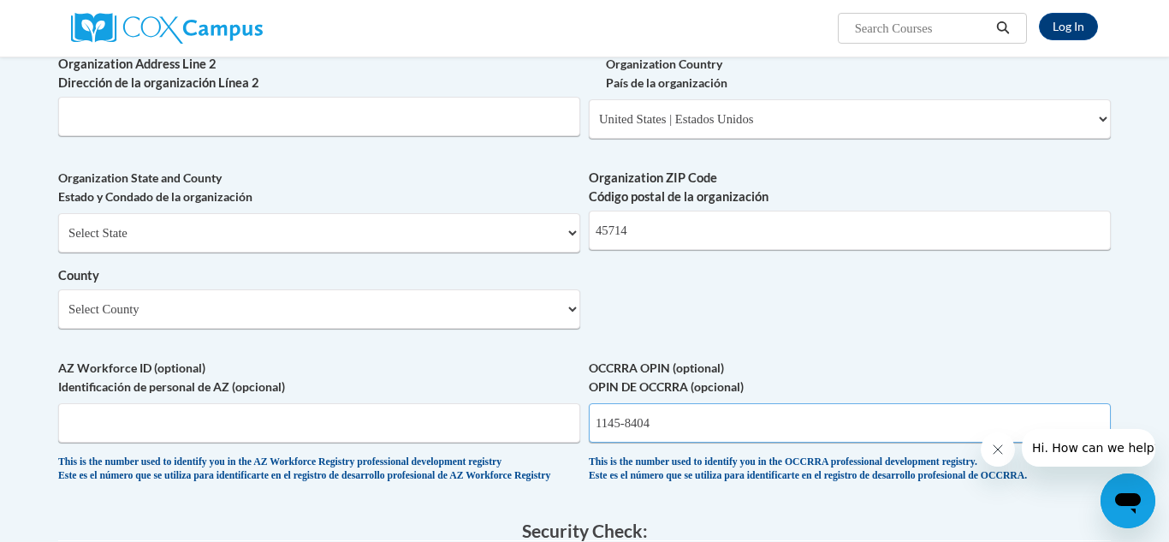
scroll to position [1143, 0]
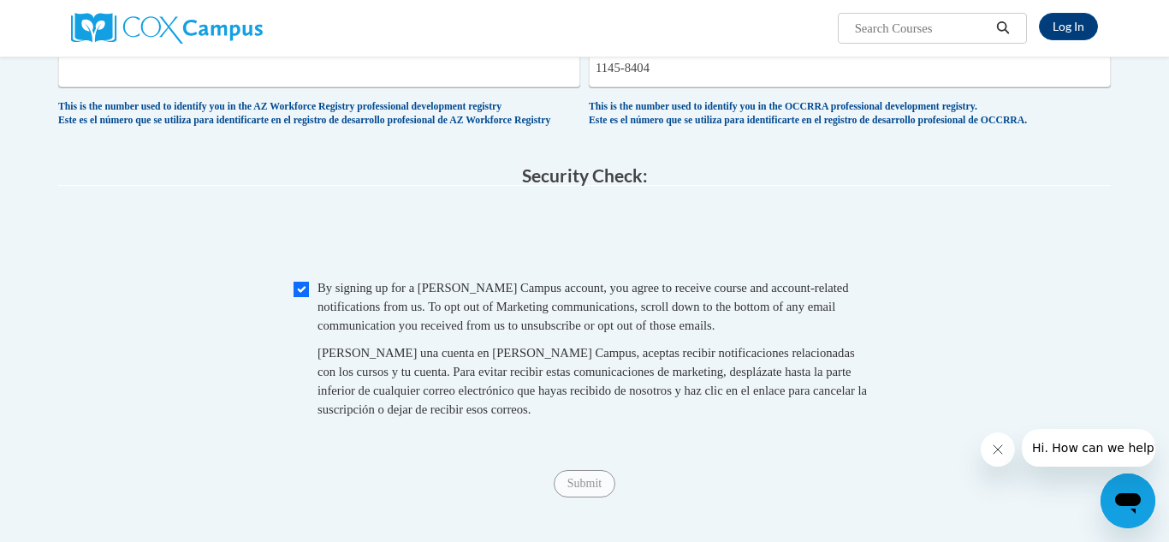
click at [739, 270] on span "0cAFcWeA5he_LVJaNW4CFD5c-AeY6Nc5_OrgAMxDs68JJYkqwMP3Q1KHFz3B3Gs3KDxF2iUQXj9OlZW…" at bounding box center [584, 236] width 1053 height 67
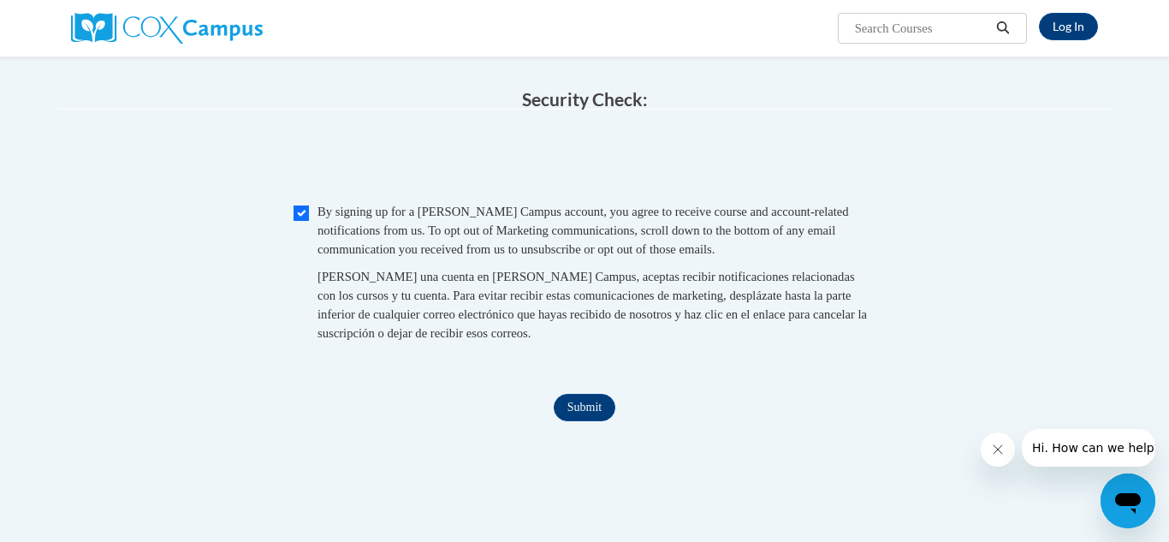
scroll to position [1564, 0]
click at [573, 418] on input "Submit" at bounding box center [585, 404] width 62 height 27
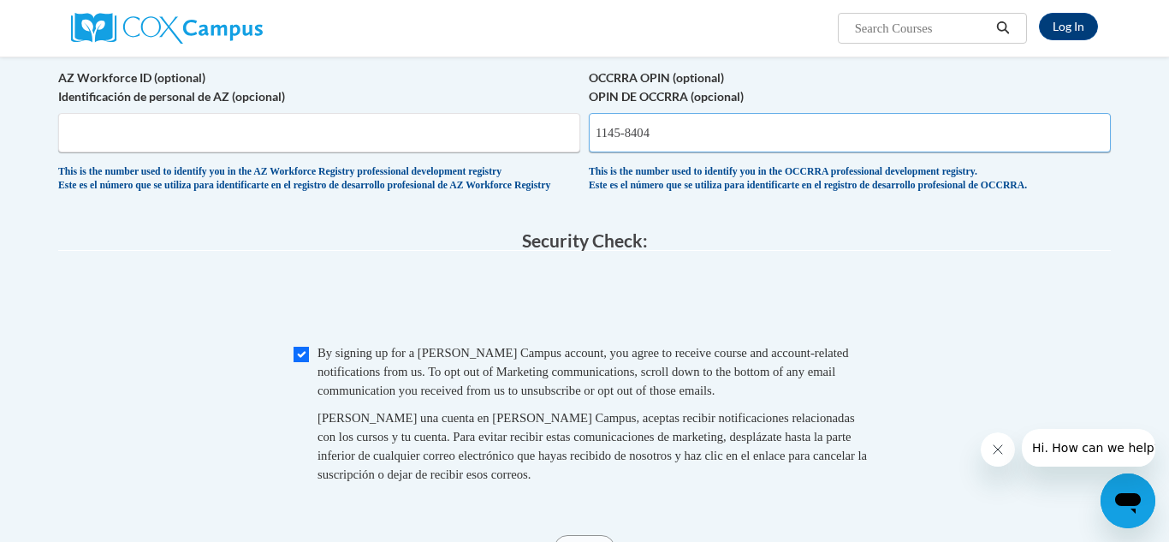
scroll to position [1424, 0]
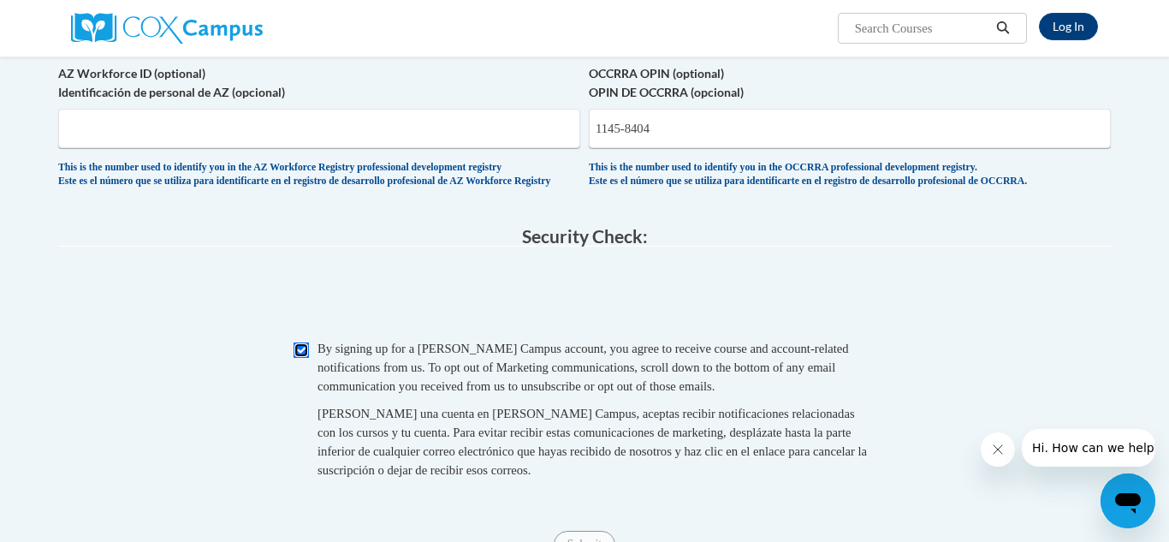
click at [303, 358] on input "Checkbox" at bounding box center [301, 349] width 15 height 15
click at [301, 358] on input "Checkbox" at bounding box center [301, 349] width 15 height 15
checkbox input "true"
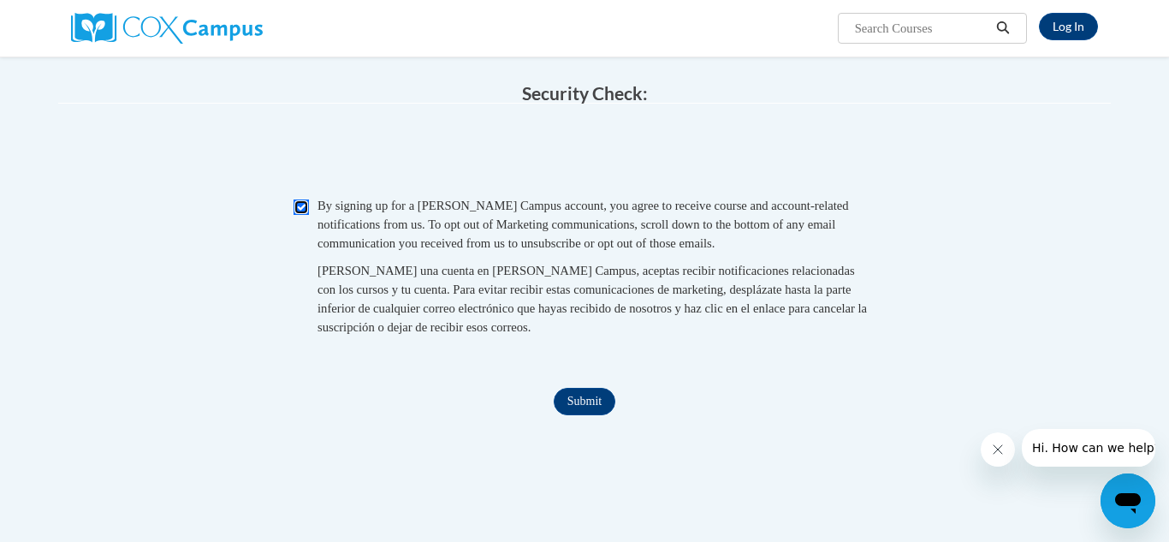
scroll to position [1576, 0]
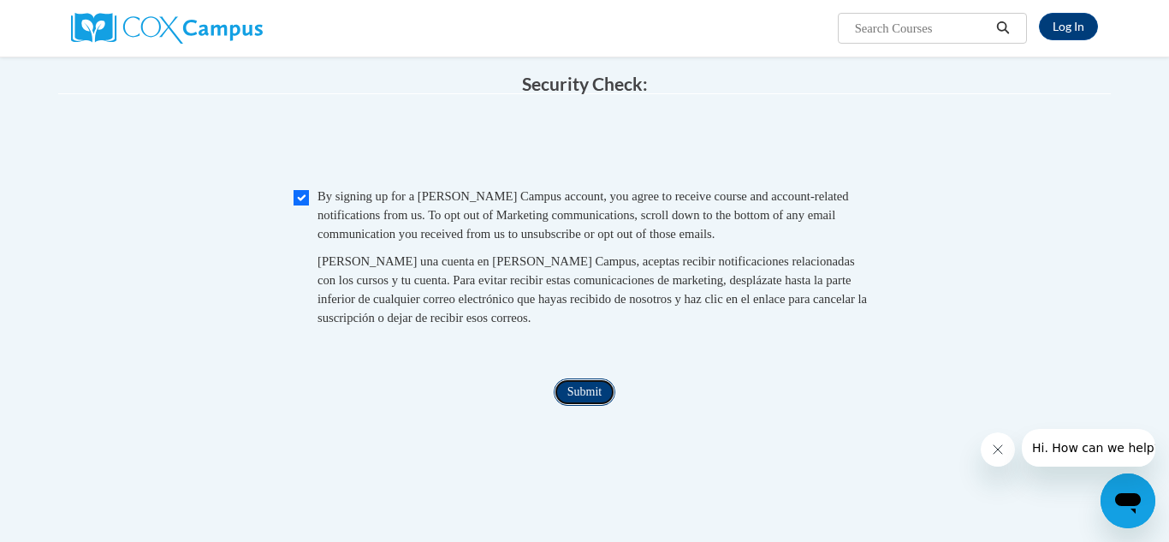
click at [595, 406] on input "Submit" at bounding box center [585, 391] width 62 height 27
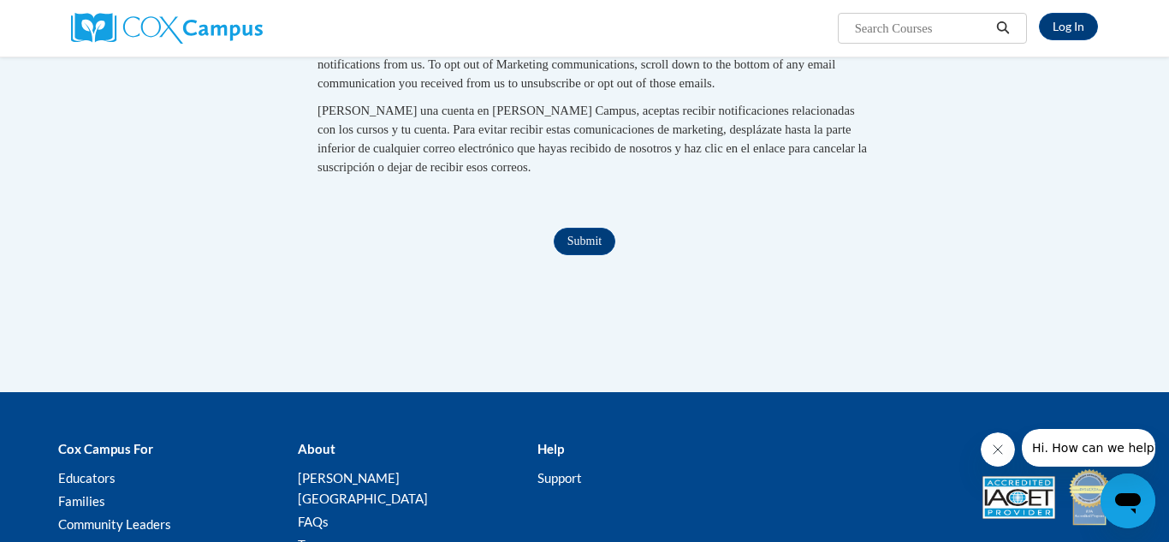
scroll to position [1723, 0]
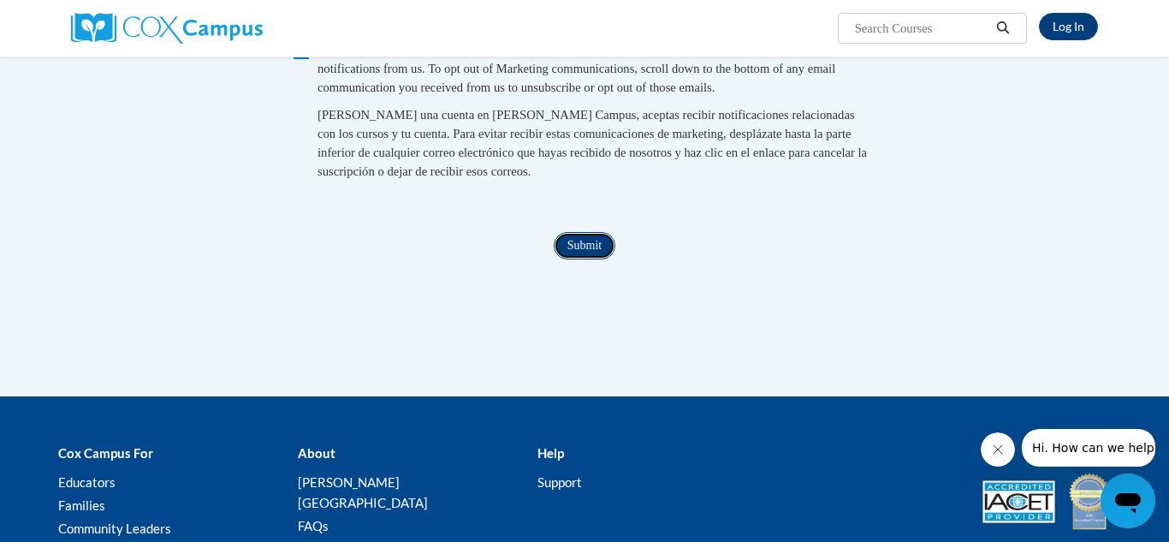
click at [592, 259] on input "Submit" at bounding box center [585, 245] width 62 height 27
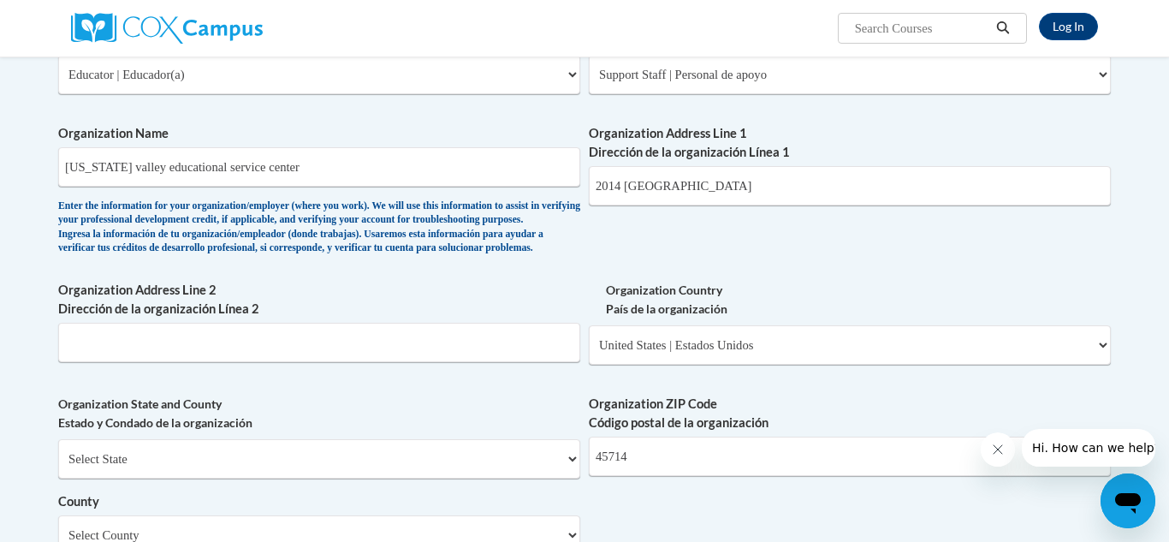
scroll to position [897, 0]
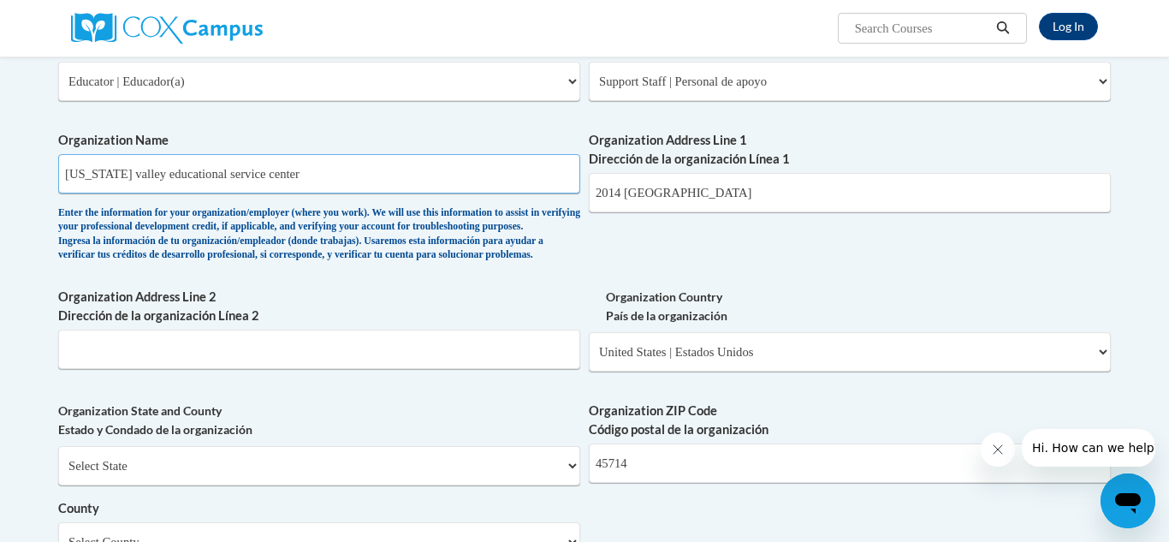
drag, startPoint x: 278, startPoint y: 183, endPoint x: 39, endPoint y: 165, distance: 240.3
click at [39, 165] on body "Log In Search Search... Create an Account Reading belongs to all of us - join o…" at bounding box center [584, 305] width 1169 height 2405
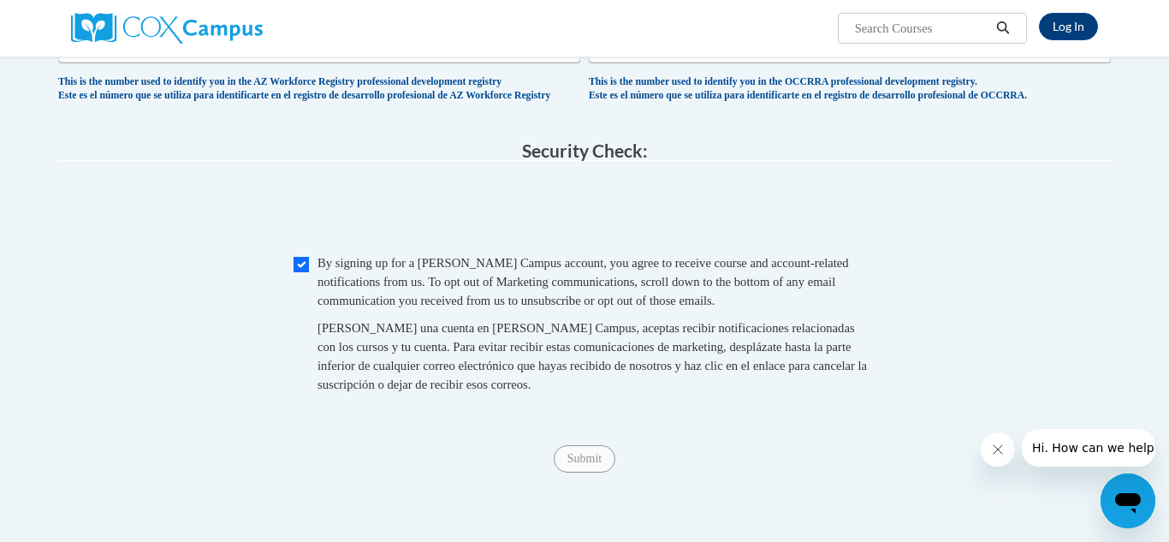
scroll to position [1528, 0]
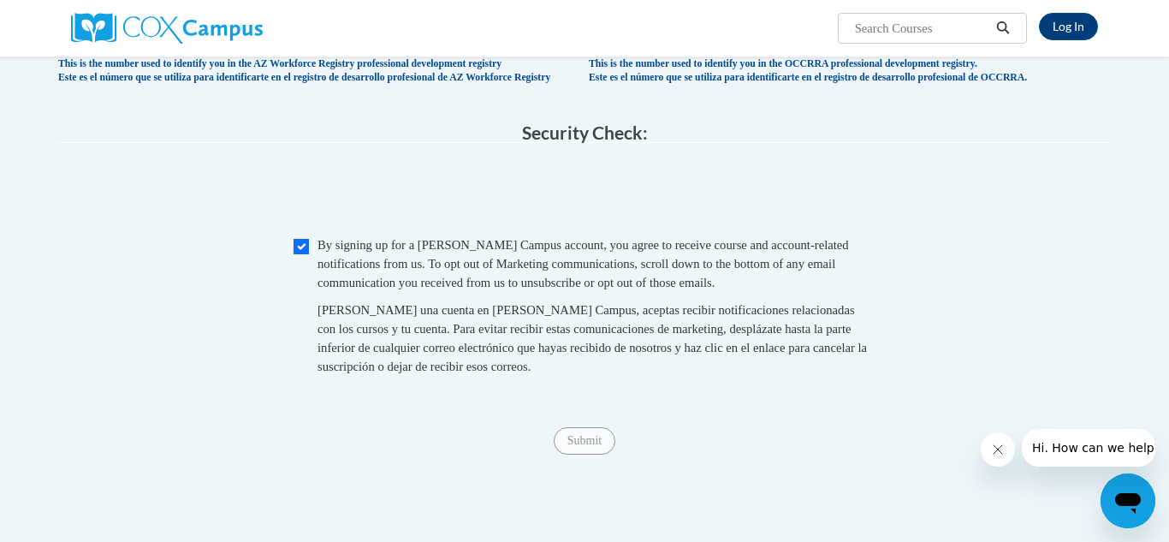
type input "Belpre-Stone Elementary"
click at [298, 254] on input "Checkbox" at bounding box center [301, 246] width 15 height 15
checkbox input "true"
click at [573, 454] on input "Submit" at bounding box center [585, 440] width 62 height 27
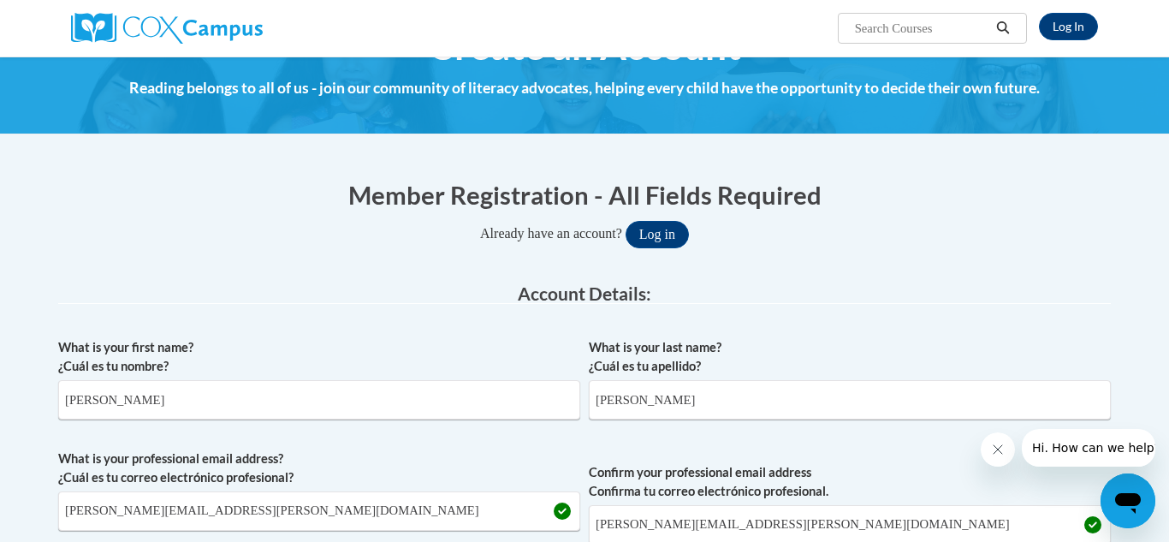
scroll to position [0, 0]
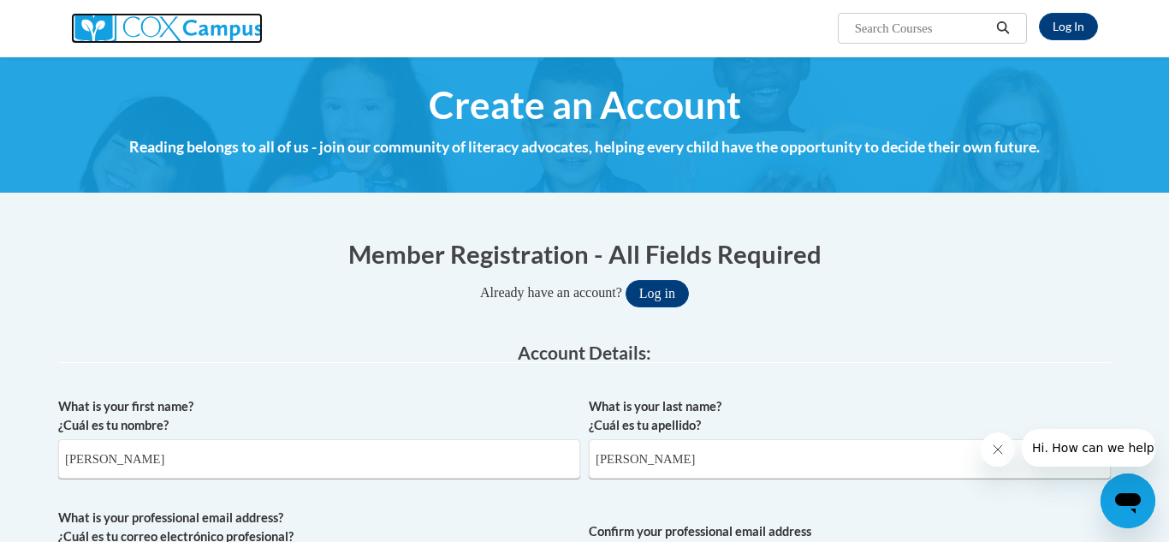
click at [173, 30] on img at bounding box center [167, 28] width 192 height 31
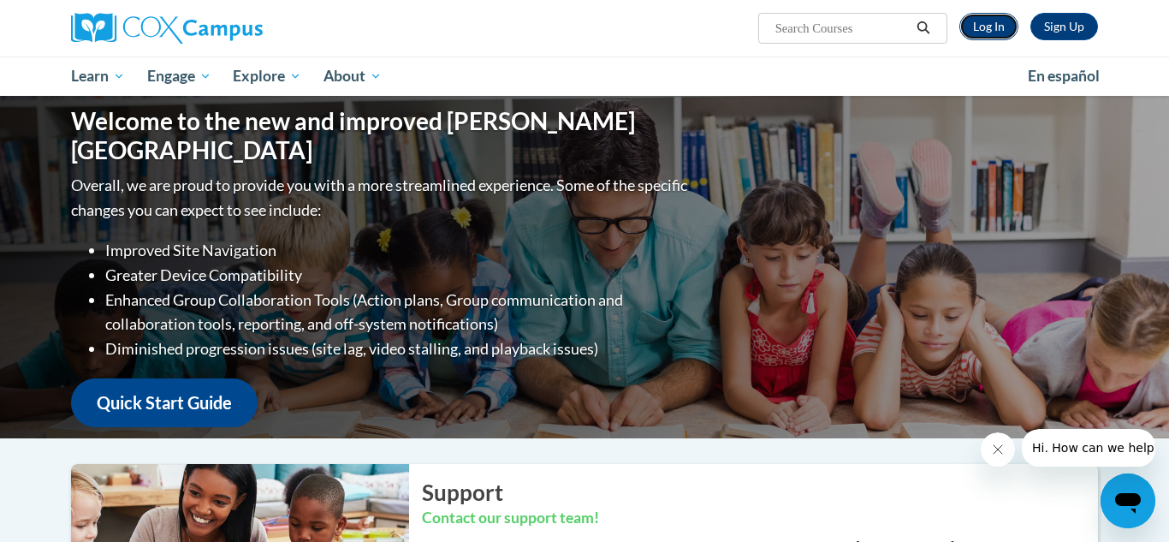
click at [988, 21] on link "Log In" at bounding box center [988, 26] width 59 height 27
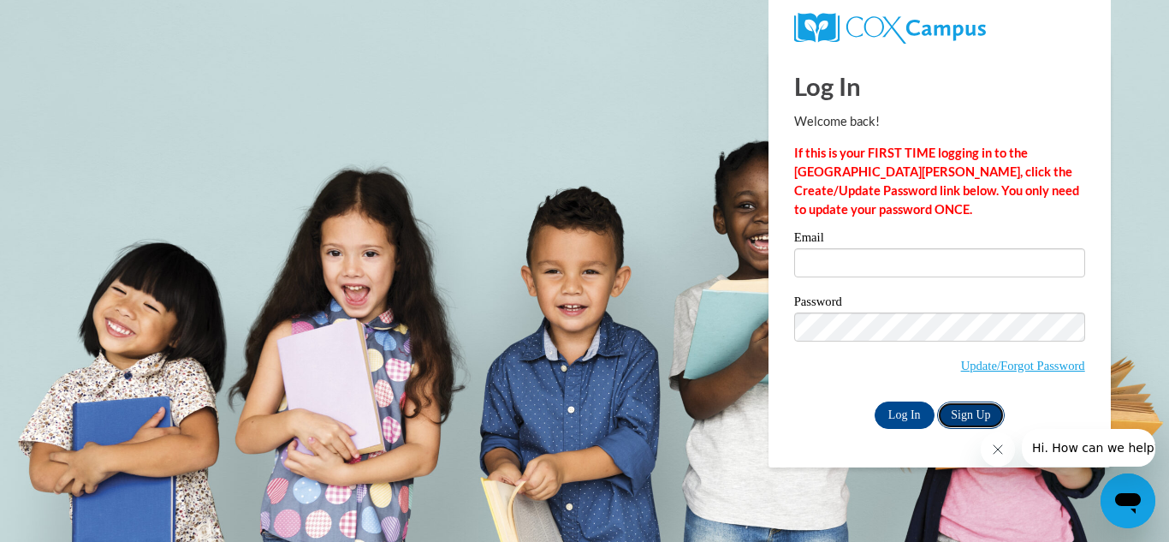
click at [982, 410] on link "Sign Up" at bounding box center [970, 414] width 67 height 27
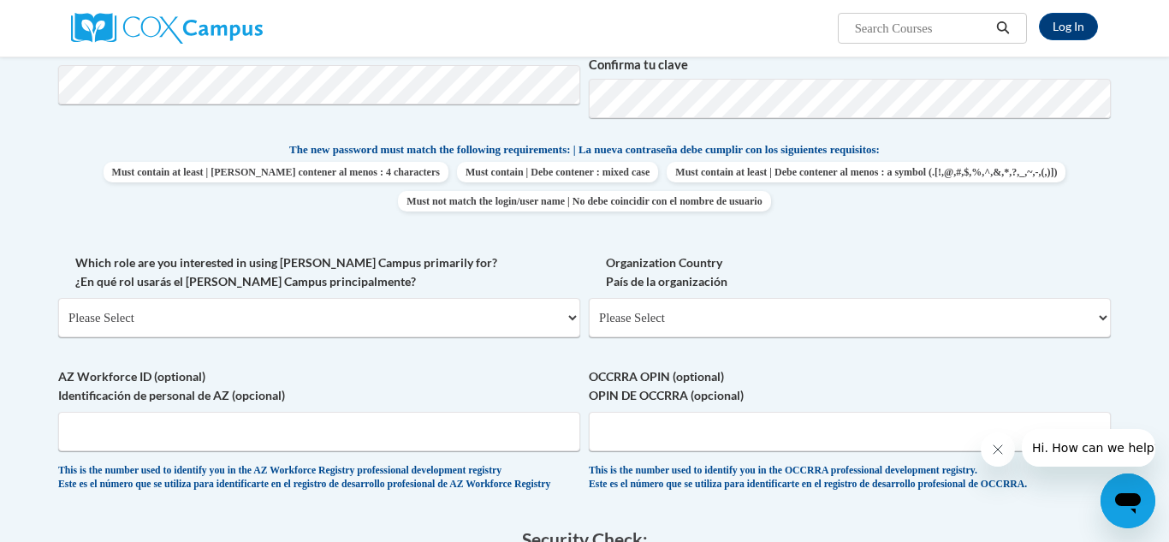
scroll to position [673, 0]
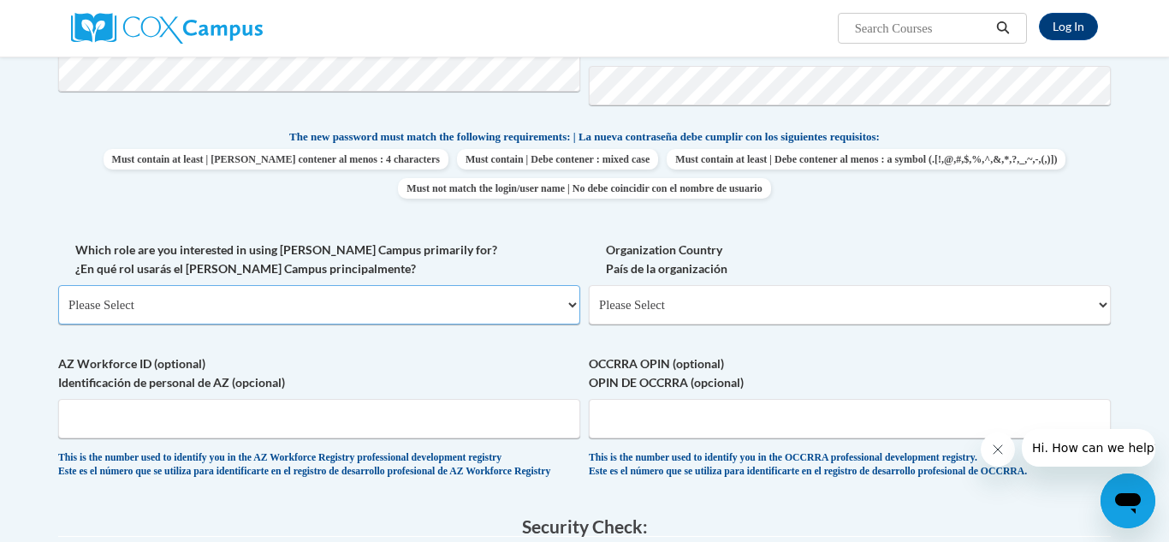
click at [576, 305] on select "Please Select College/University | Colegio/Universidad Community/Nonprofit Part…" at bounding box center [319, 304] width 522 height 39
select select "fbf2d438-af2f-41f8-98f1-81c410e29de3"
click at [58, 285] on select "Please Select College/University | Colegio/Universidad Community/Nonprofit Part…" at bounding box center [319, 304] width 522 height 39
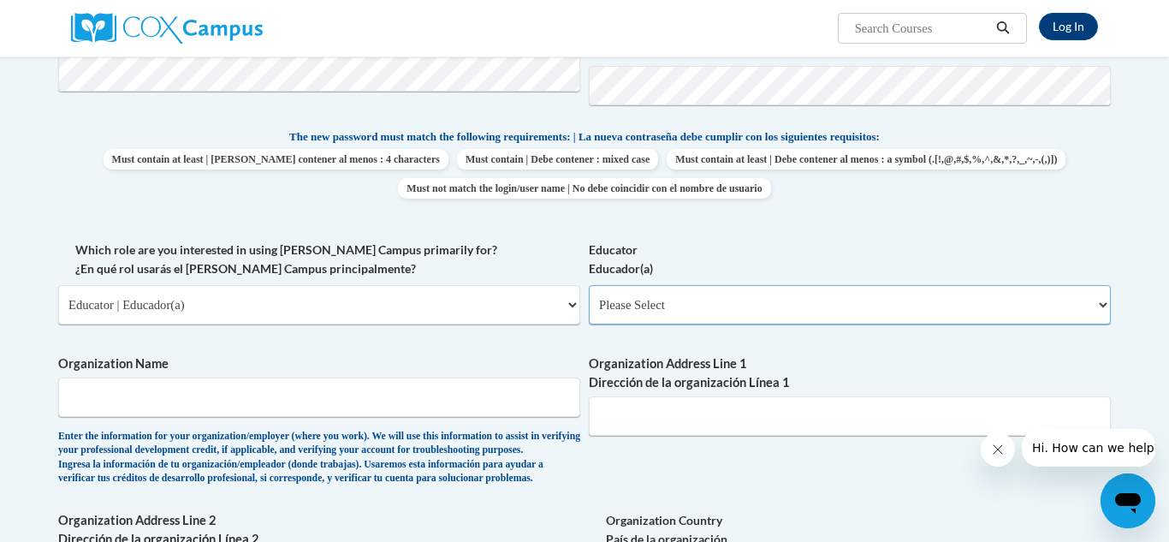
click at [736, 301] on select "Please Select Early Learning/Daycare Teacher/Family Home Care Provider | Maestr…" at bounding box center [850, 304] width 522 height 39
select select "d5fdb05a-b36c-4d60-97fa-9afceda7e903"
click at [589, 285] on select "Please Select Early Learning/Daycare Teacher/Family Home Care Provider | Maestr…" at bounding box center [850, 304] width 522 height 39
click at [402, 402] on input "Organization Name" at bounding box center [319, 396] width 522 height 39
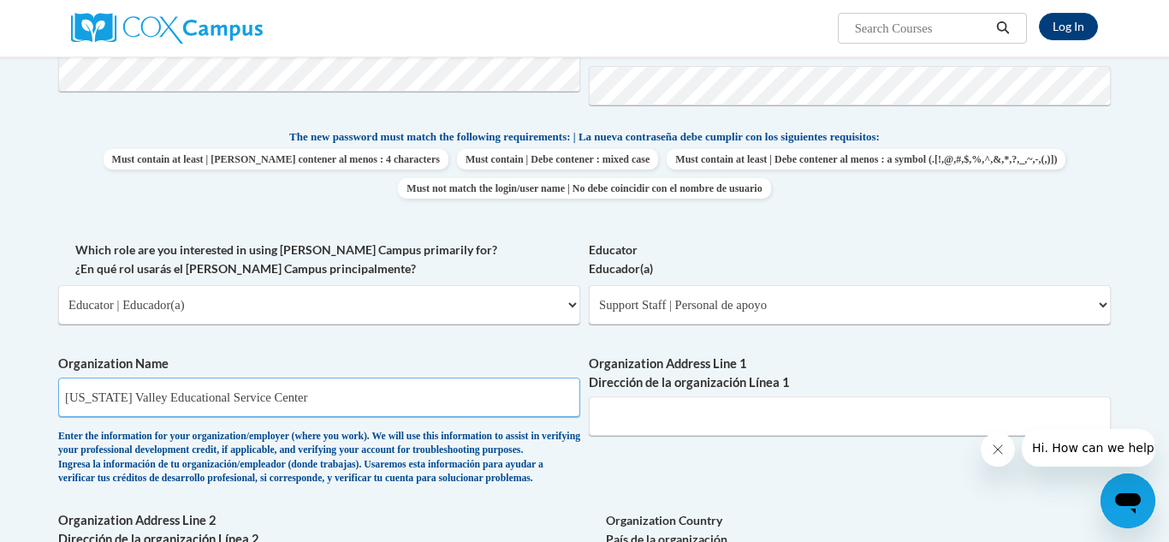
type input "[US_STATE] Valley Educational Service Center"
click at [675, 422] on input "Organization Address Line 1 Dirección de la organización Línea 1" at bounding box center [850, 415] width 522 height 39
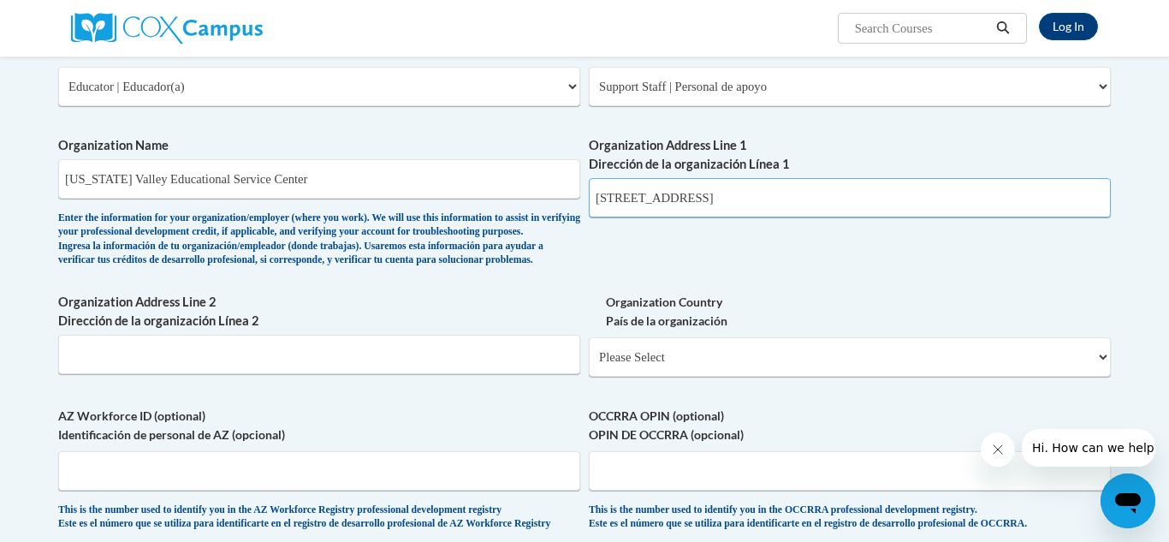
scroll to position [893, 0]
type input "[STREET_ADDRESS]"
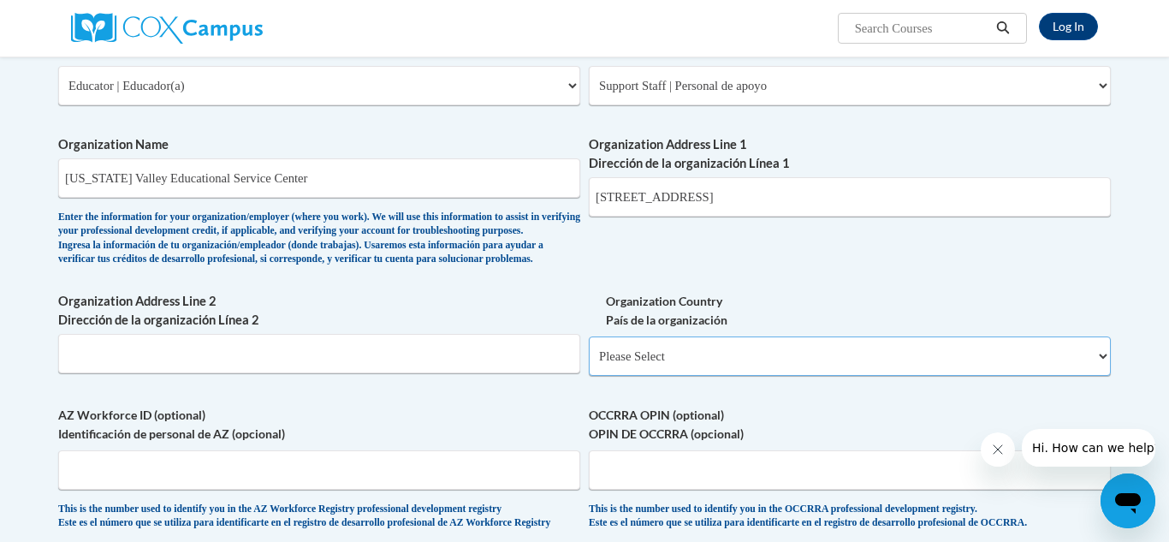
click at [619, 376] on select "Please Select [GEOGRAPHIC_DATA] | [GEOGRAPHIC_DATA] Outside of [GEOGRAPHIC_DATA…" at bounding box center [850, 355] width 522 height 39
select select "ad49bcad-a171-4b2e-b99c-48b446064914"
click at [589, 365] on select "Please Select [GEOGRAPHIC_DATA] | [GEOGRAPHIC_DATA] Outside of [GEOGRAPHIC_DATA…" at bounding box center [850, 355] width 522 height 39
select select
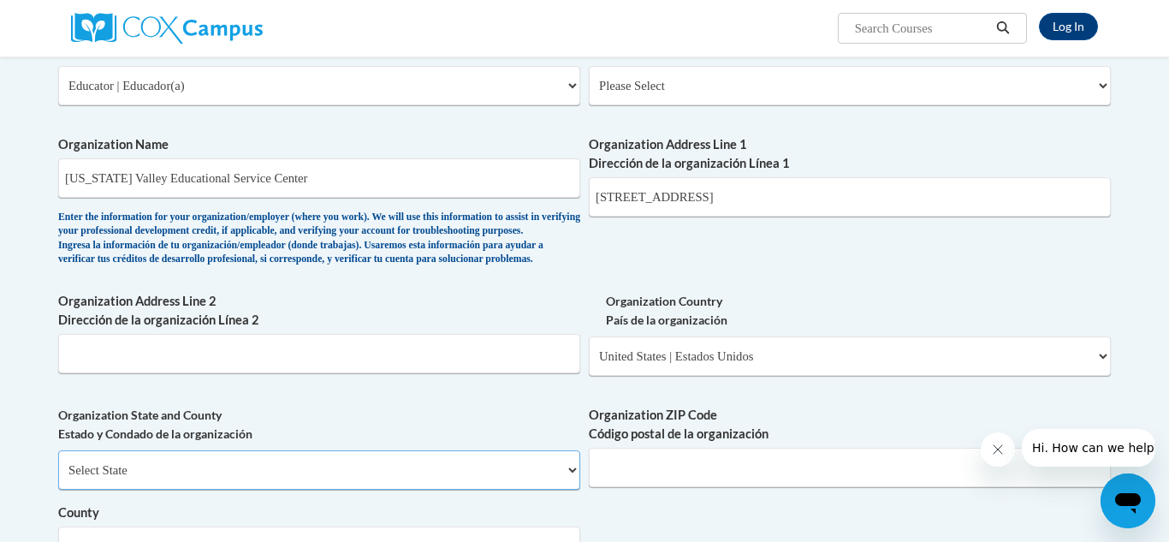
click at [193, 490] on select "Select State [US_STATE] [US_STATE] [US_STATE] [US_STATE] [US_STATE] [US_STATE] …" at bounding box center [319, 469] width 522 height 39
select select "[US_STATE]"
click at [58, 478] on select "Select State [US_STATE] [US_STATE] [US_STATE] [US_STATE] [US_STATE] [US_STATE] …" at bounding box center [319, 469] width 522 height 39
click at [653, 487] on input "Organization ZIP Code Código postal de la organización" at bounding box center [850, 467] width 522 height 39
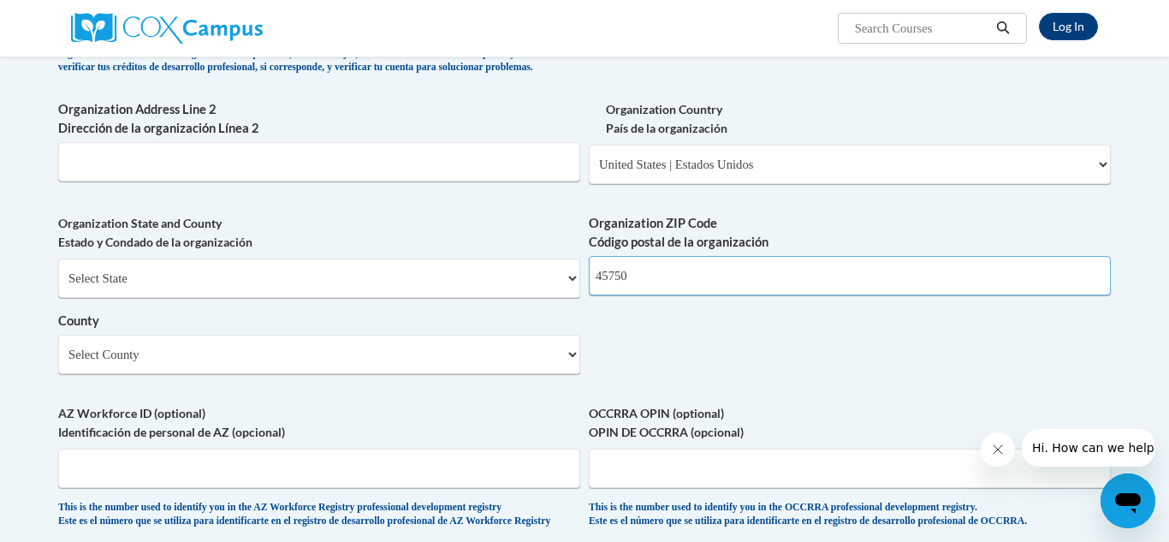
scroll to position [1088, 0]
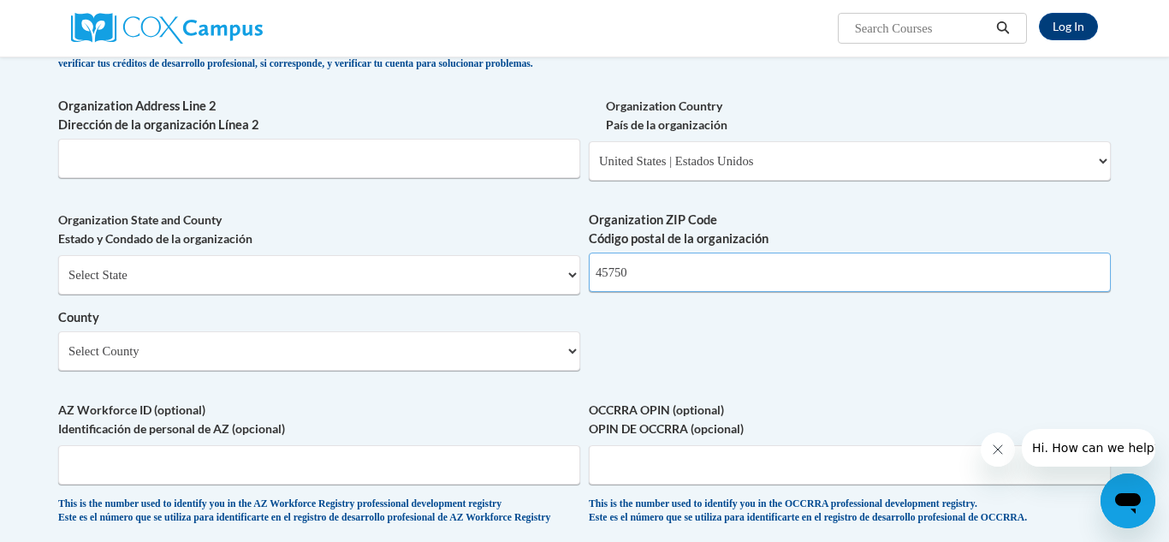
type input "45750"
click at [122, 371] on select "Select County [PERSON_NAME][GEOGRAPHIC_DATA] [GEOGRAPHIC_DATA] [GEOGRAPHIC_DATA…" at bounding box center [319, 350] width 522 height 39
select select "[US_STATE]"
click at [58, 359] on select "Select County [PERSON_NAME][GEOGRAPHIC_DATA] [GEOGRAPHIC_DATA] [GEOGRAPHIC_DATA…" at bounding box center [319, 350] width 522 height 39
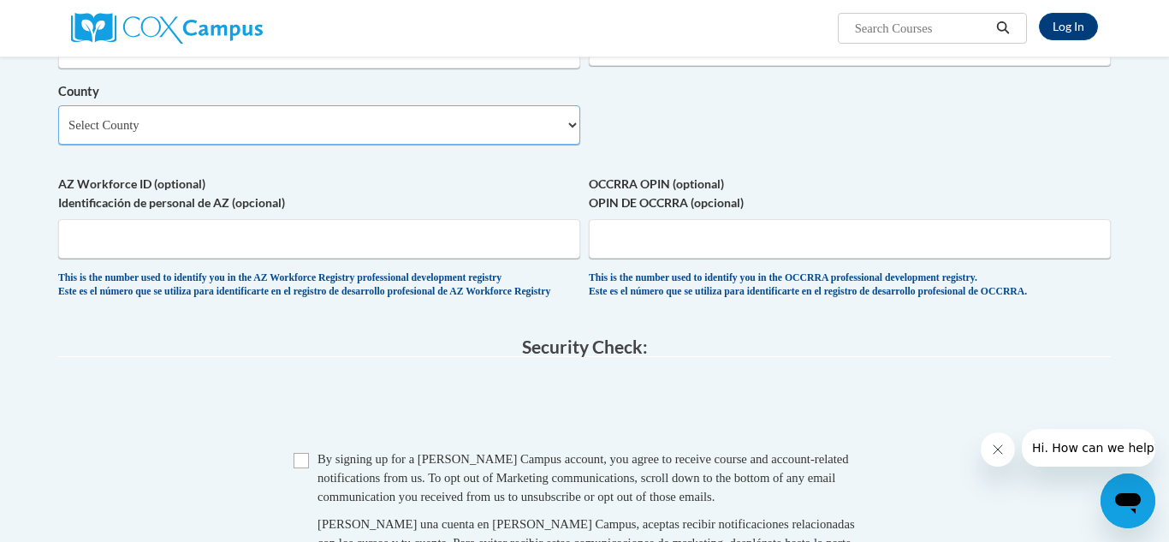
scroll to position [1318, 0]
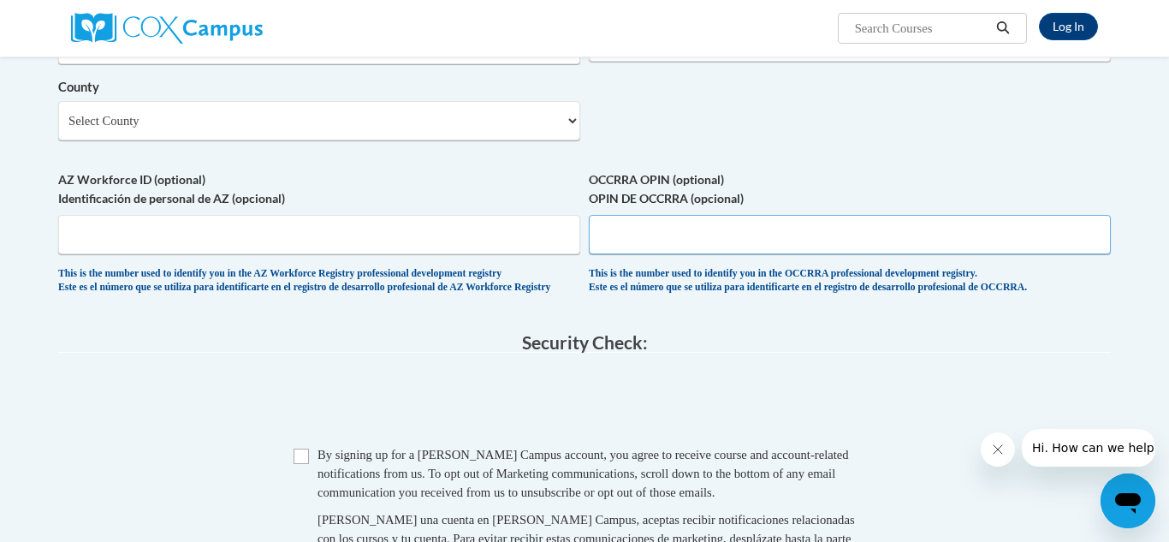
click at [639, 254] on input "OCCRRA OPIN (optional) OPIN DE OCCRRA (opcional)" at bounding box center [850, 234] width 522 height 39
type input "1145-8404"
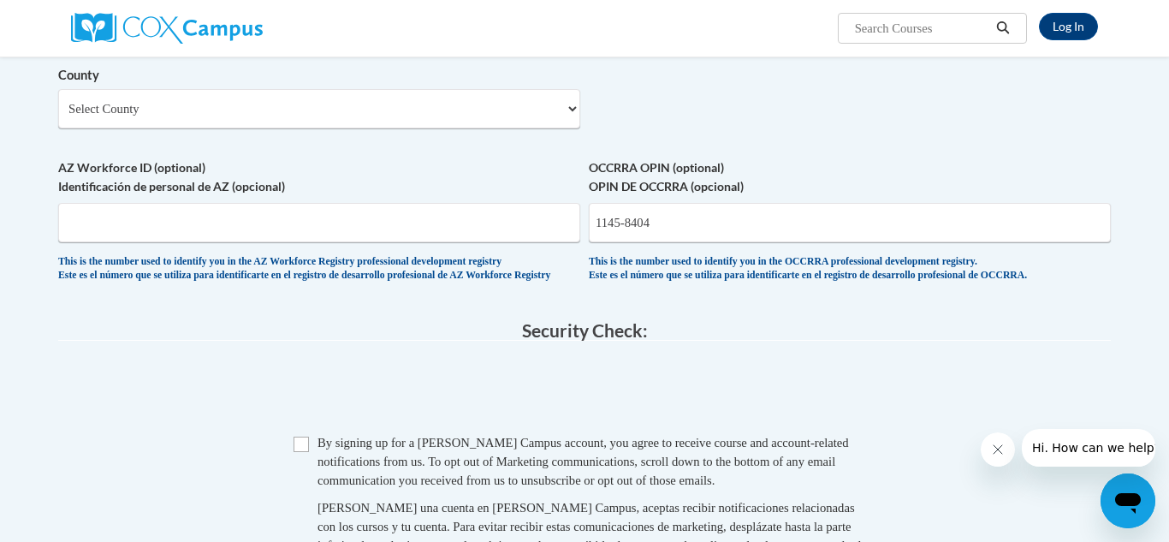
scroll to position [1333, 0]
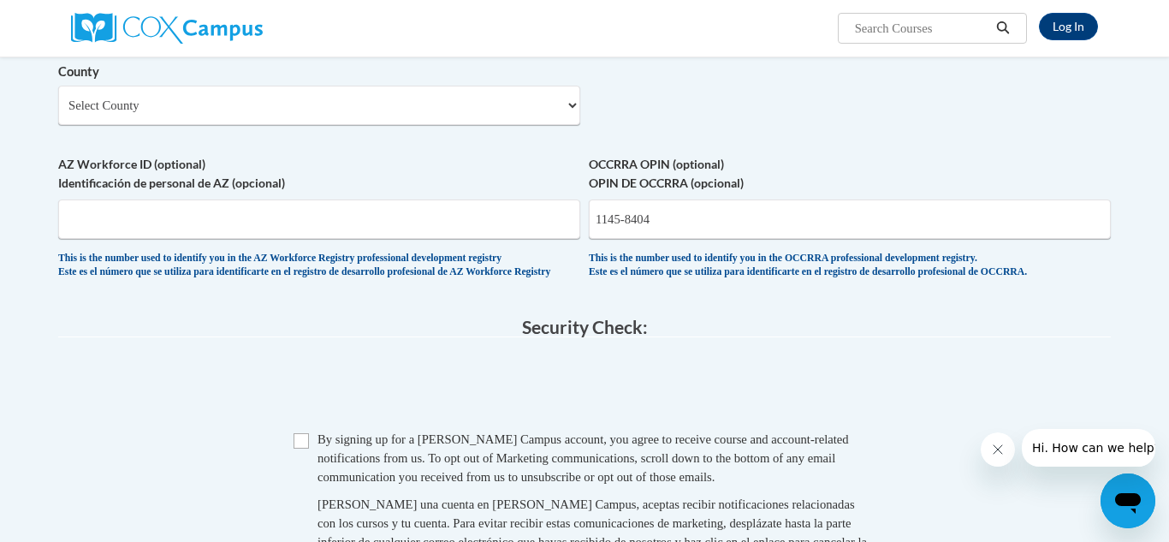
click at [638, 193] on label "OCCRRA OPIN (optional) OPIN DE OCCRRA (opcional)" at bounding box center [850, 174] width 522 height 38
click at [638, 216] on input "1145-8404" at bounding box center [850, 218] width 522 height 39
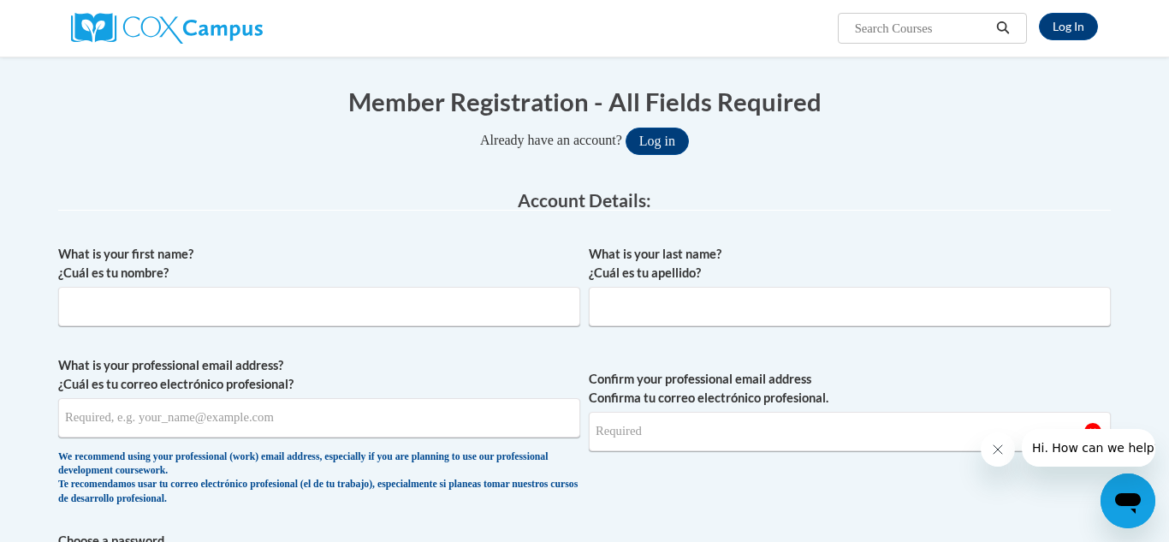
scroll to position [0, 0]
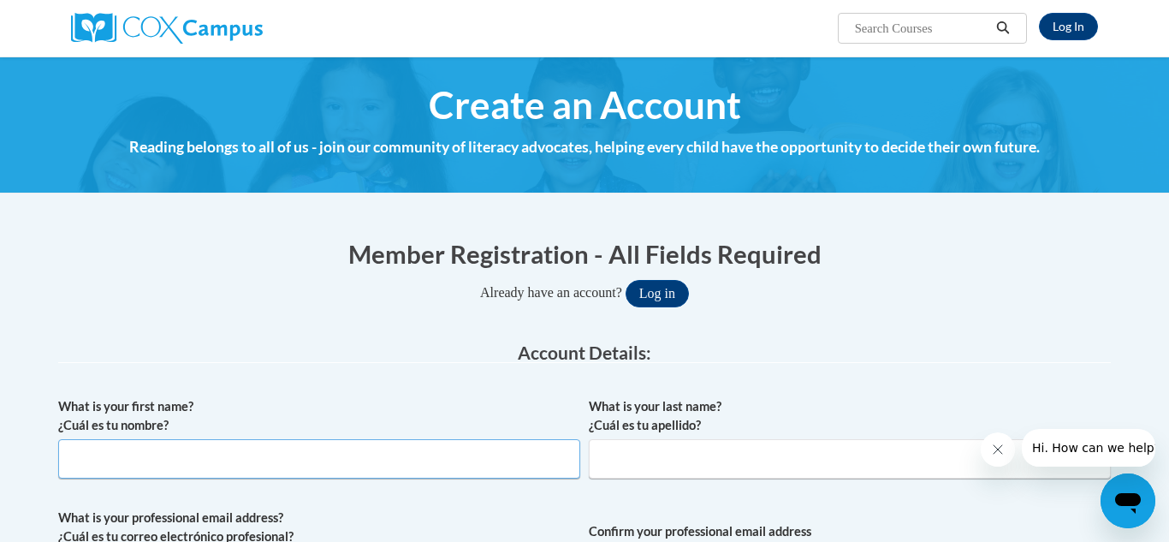
click at [211, 465] on input "What is your first name? ¿Cuál es tu nombre?" at bounding box center [319, 458] width 522 height 39
type input "[PERSON_NAME]"
click at [644, 472] on input "What is your last name? ¿Cuál es tu apellido?" at bounding box center [850, 458] width 522 height 39
type input "[PERSON_NAME]"
click at [973, 355] on legend "Account Details:" at bounding box center [584, 353] width 1053 height 20
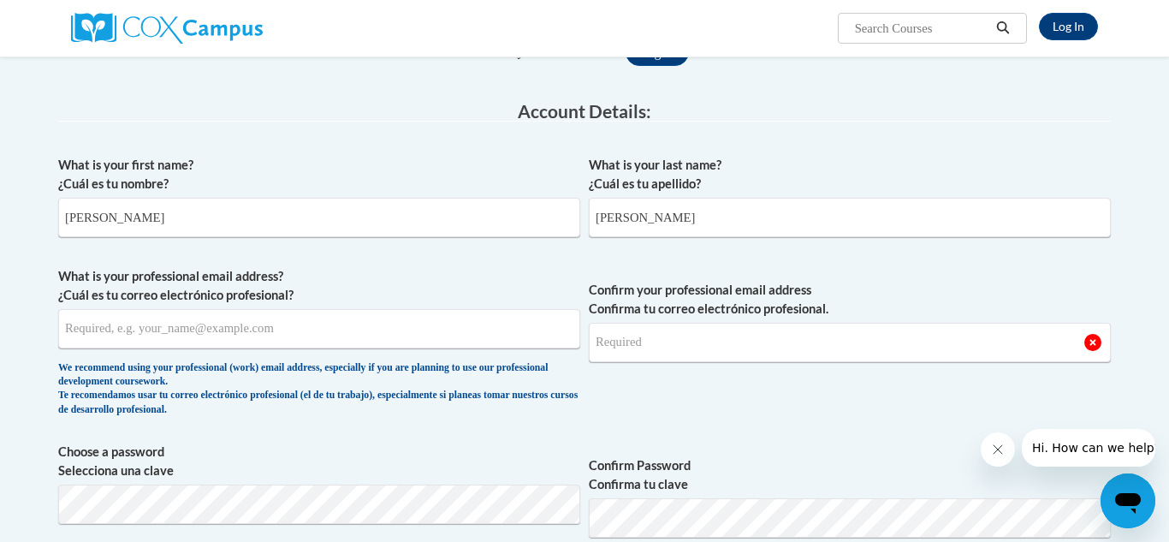
scroll to position [245, 0]
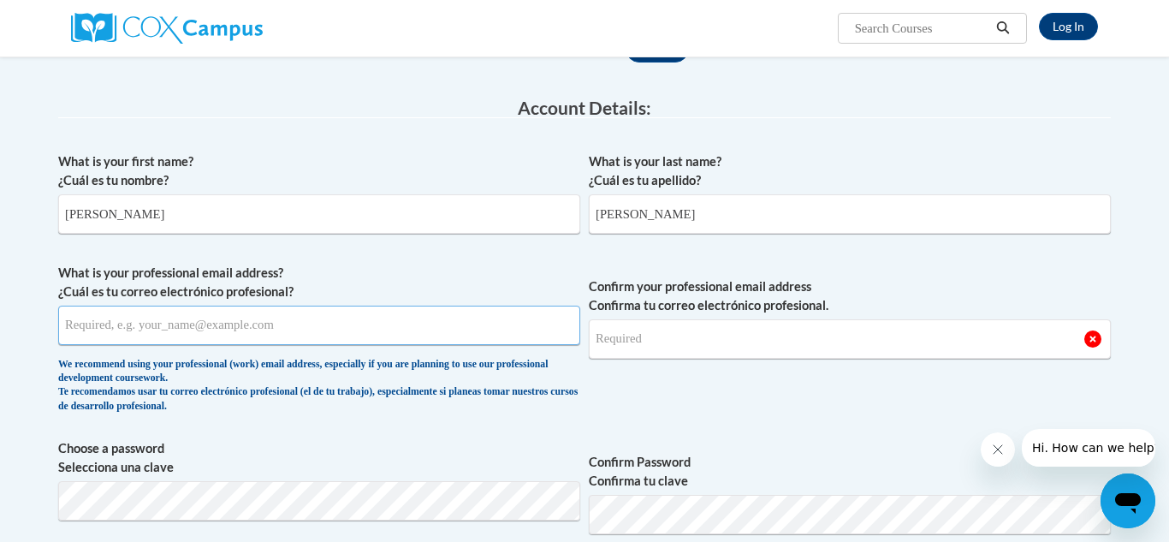
click at [434, 324] on input "What is your professional email address? ¿Cuál es tu correo electrónico profesi…" at bounding box center [319, 325] width 522 height 39
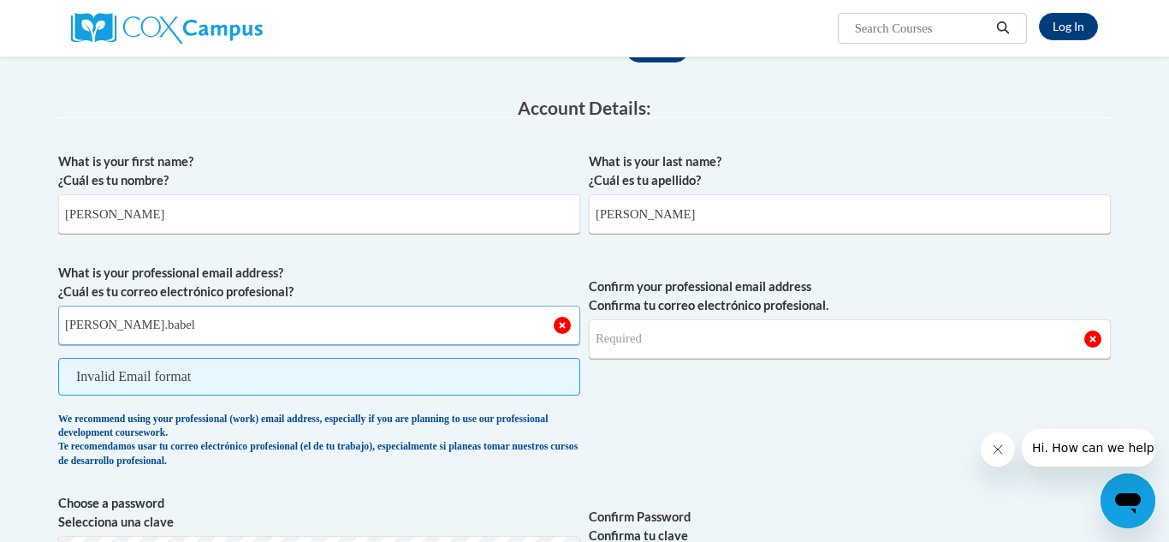
type input "[PERSON_NAME].babel"
